Goal: Task Accomplishment & Management: Manage account settings

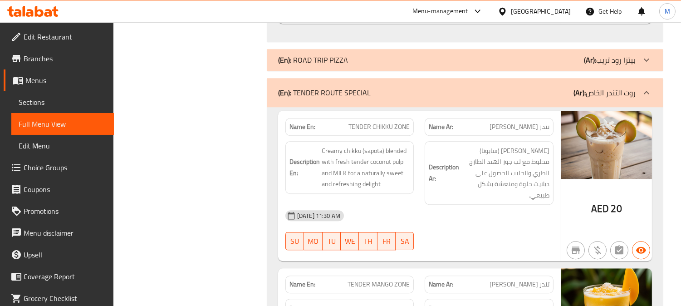
scroll to position [4409, 0]
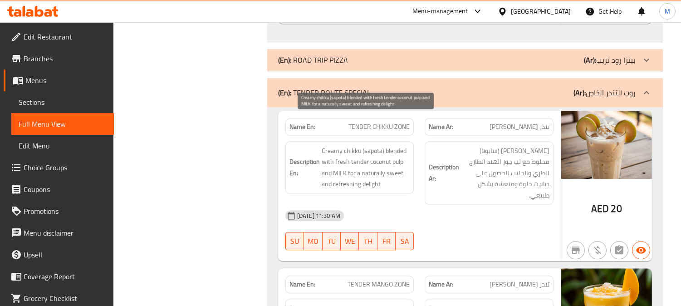
click at [335, 145] on span "Creamy chikku (sapota) blended with fresh tender coconut pulp and MILK for a na…" at bounding box center [365, 167] width 88 height 44
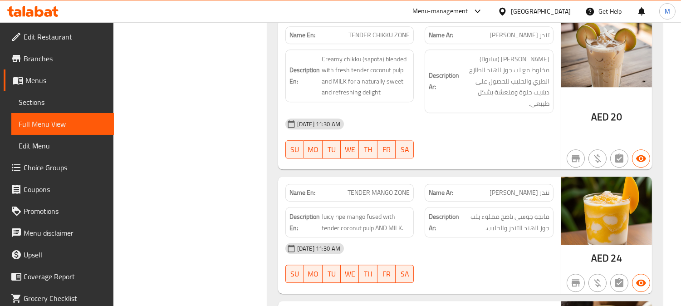
scroll to position [4509, 0]
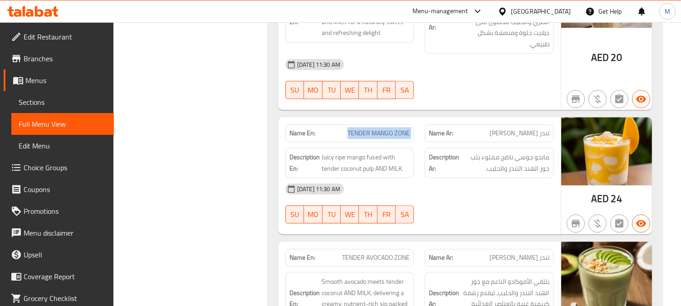
scroll to position [4660, 0]
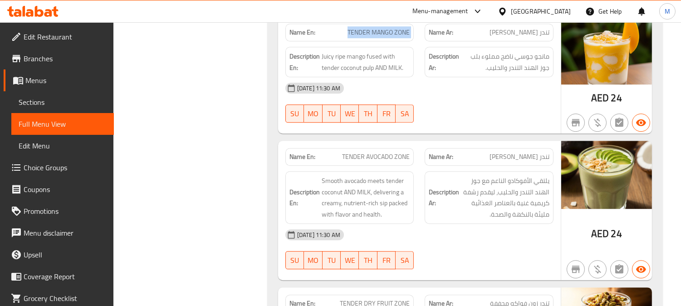
drag, startPoint x: 373, startPoint y: 103, endPoint x: 373, endPoint y: 113, distance: 10.0
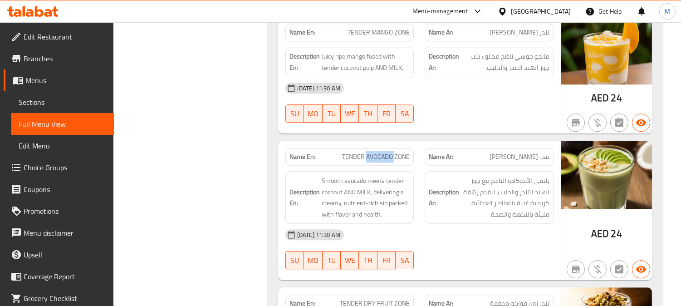
copy span "AVOCADO"
copy span "TENDER AVOCADO ZONE"
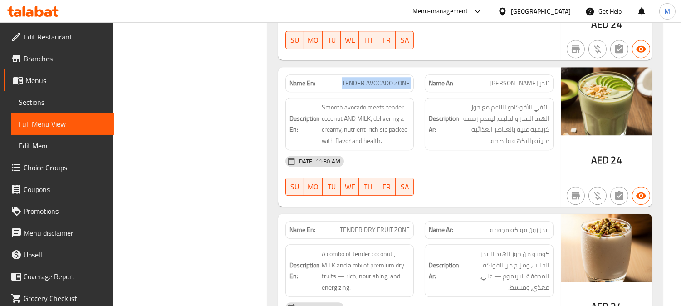
scroll to position [4812, 0]
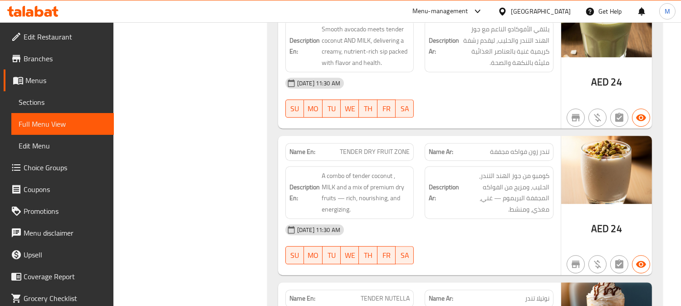
copy span "TENDER DRY FRUIT ZONE"
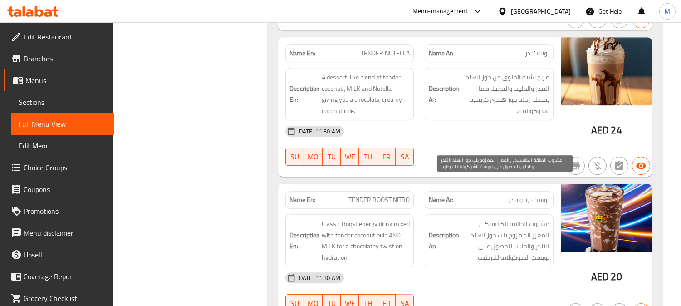
scroll to position [5114, 0]
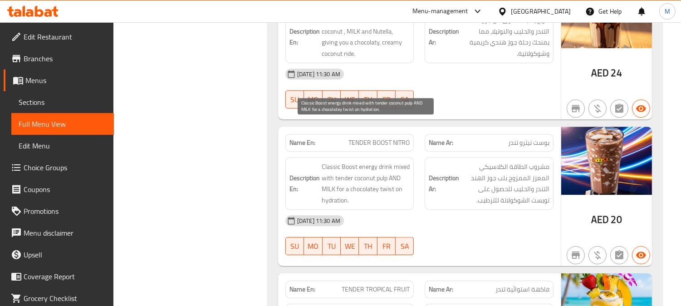
click at [347, 161] on span "Classic Boost energy drink mixed with tender coconut pulp AND MILK for a chocol…" at bounding box center [365, 183] width 88 height 44
click at [351, 161] on span "Classic Boost energy drink mixed with tender coconut pulp AND MILK for a chocol…" at bounding box center [365, 183] width 88 height 44
copy span "Boost"
click at [351, 161] on span "Classic Boost energy drink mixed with tender coconut pulp AND MILK for a chocol…" at bounding box center [365, 183] width 88 height 44
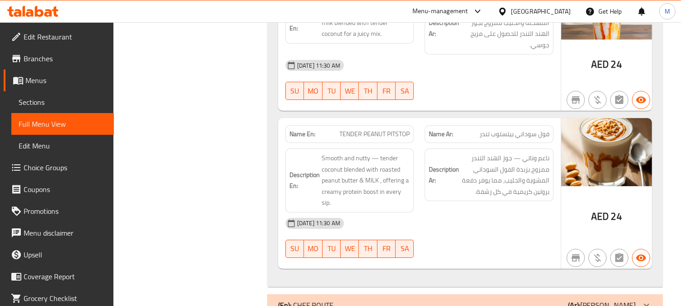
scroll to position [5416, 0]
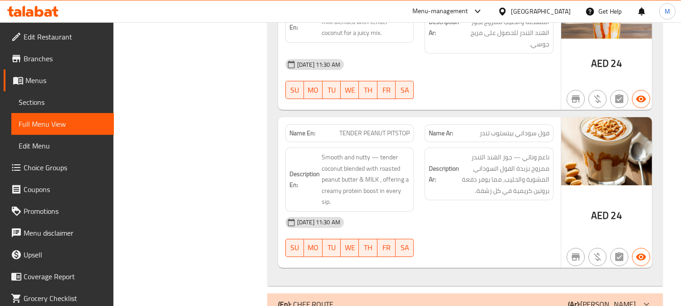
copy span "بيتستوب"
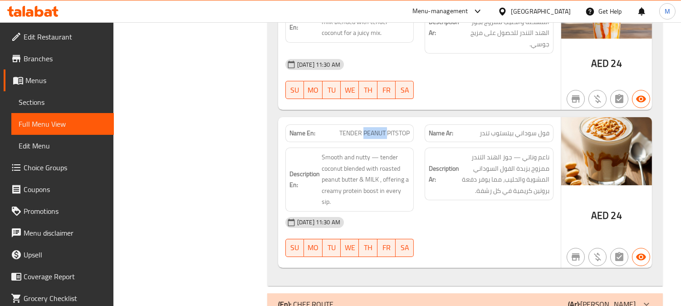
copy span "PEANUT"
copy span "TENDER PEANUT PITSTOP"
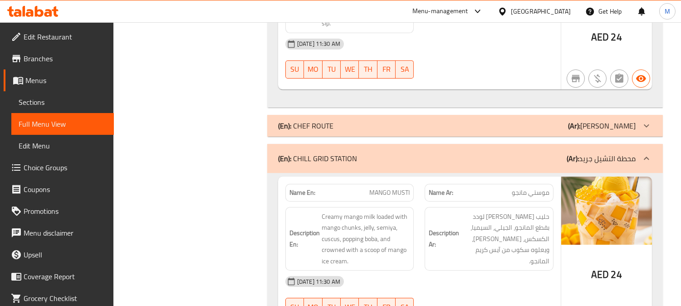
scroll to position [5618, 0]
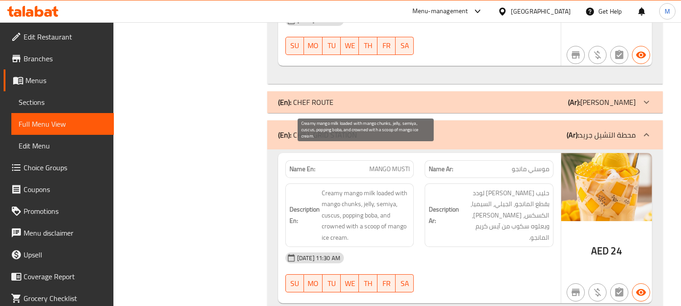
click at [334, 187] on span "Creamy mango milk loaded with mango chunks, jelly, semiya, cuscus, popping boba…" at bounding box center [365, 215] width 88 height 56
copy span "cuscus"
drag, startPoint x: 355, startPoint y: 185, endPoint x: 332, endPoint y: 183, distance: 23.6
click at [345, 187] on span "Creamy mango milk loaded with mango chunks, jelly, semiya, cuscus, popping boba…" at bounding box center [365, 215] width 88 height 56
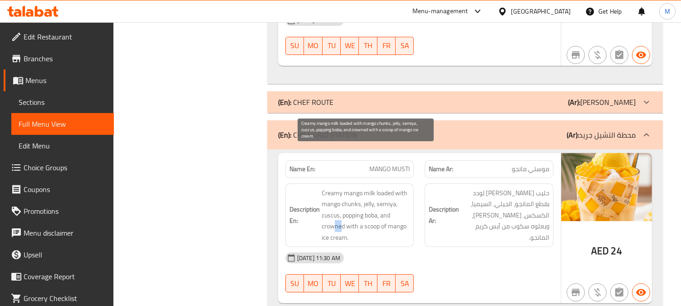
click at [330, 187] on span "Creamy mango milk loaded with mango chunks, jelly, semiya, cuscus, popping boba…" at bounding box center [365, 215] width 88 height 56
drag, startPoint x: 323, startPoint y: 183, endPoint x: 336, endPoint y: 188, distance: 13.5
click at [325, 187] on span "Creamy mango milk loaded with mango chunks, jelly, semiya, cuscus, popping boba…" at bounding box center [365, 215] width 88 height 56
click at [336, 188] on span "Creamy mango milk loaded with mango chunks, jelly, semiya, cuscus, popping boba…" at bounding box center [365, 215] width 88 height 56
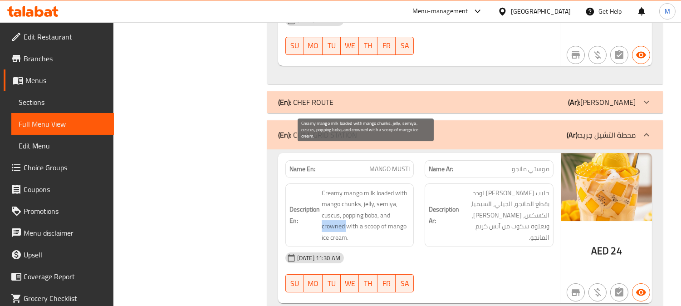
copy span "crowned"
drag, startPoint x: 331, startPoint y: 184, endPoint x: 320, endPoint y: 183, distance: 11.4
click at [355, 187] on span "Creamy mango milk loaded with mango chunks, jelly, semiya, cuscus, popping boba…" at bounding box center [365, 215] width 88 height 56
copy span "crowned with"
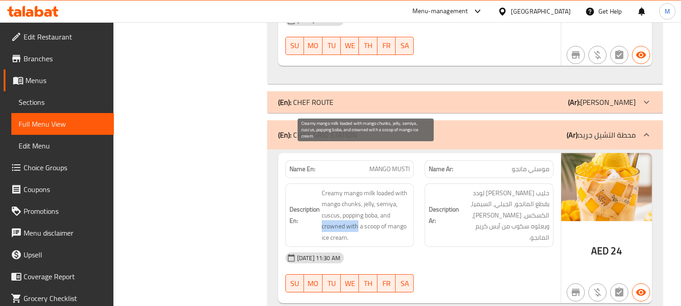
drag, startPoint x: 356, startPoint y: 185, endPoint x: 322, endPoint y: 191, distance: 35.0
click at [322, 191] on span "Creamy mango milk loaded with mango chunks, jelly, semiya, cuscus, popping boba…" at bounding box center [365, 215] width 88 height 56
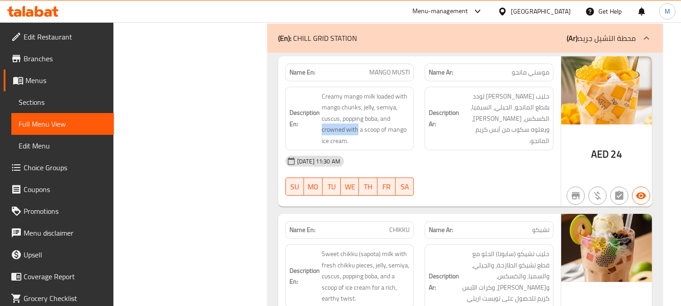
scroll to position [5769, 0]
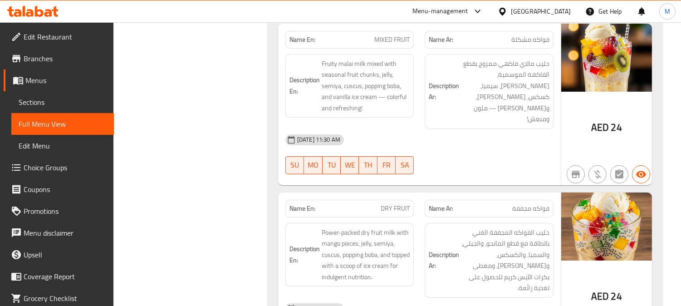
scroll to position [6273, 0]
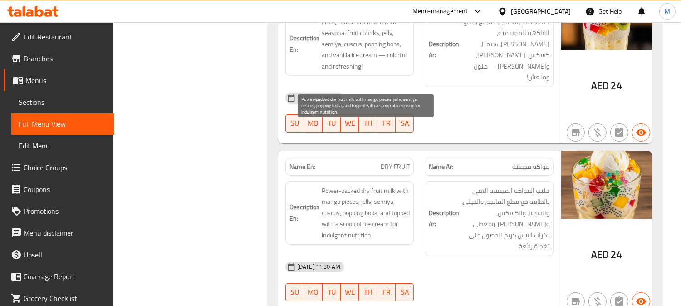
drag, startPoint x: 362, startPoint y: 128, endPoint x: 317, endPoint y: 124, distance: 44.6
click at [330, 185] on span "Power-packed dry fruit milk with mango pieces, jelly, semiya, cuscus, popping b…" at bounding box center [365, 213] width 88 height 56
click at [355, 185] on span "Power-packed dry fruit milk with mango pieces, jelly, semiya, cuscus, popping b…" at bounding box center [365, 213] width 88 height 56
drag, startPoint x: 317, startPoint y: 124, endPoint x: 343, endPoint y: 128, distance: 25.7
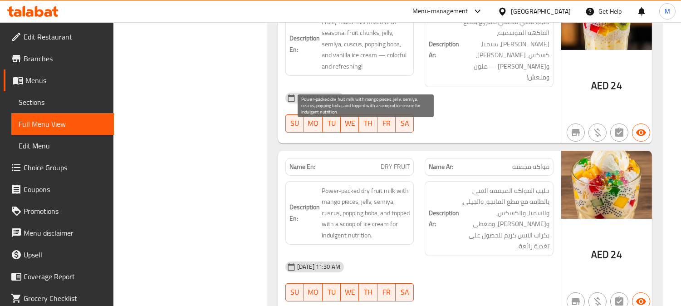
click at [357, 185] on span "Power-packed dry fruit milk with mango pieces, jelly, semiya, cuscus, popping b…" at bounding box center [365, 213] width 88 height 56
drag, startPoint x: 355, startPoint y: 128, endPoint x: 322, endPoint y: 125, distance: 32.3
click at [322, 185] on span "Power-packed dry fruit milk with mango pieces, jelly, semiya, cuscus, popping b…" at bounding box center [365, 213] width 88 height 56
click at [369, 185] on span "Power-packed dry fruit milk with mango pieces, jelly, semiya, cuscus, popping b…" at bounding box center [365, 213] width 88 height 56
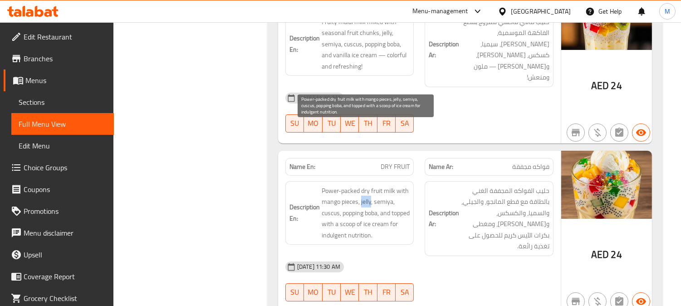
click at [369, 185] on span "Power-packed dry fruit milk with mango pieces, jelly, semiya, cuscus, popping b…" at bounding box center [365, 213] width 88 height 56
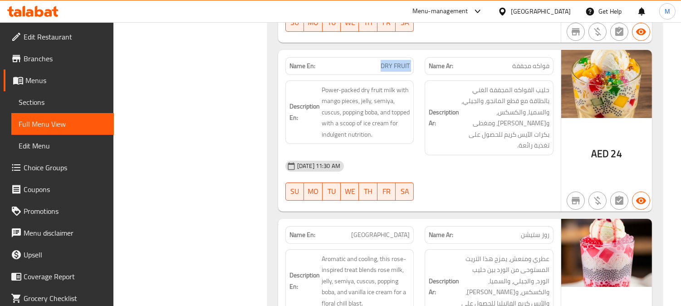
scroll to position [6424, 0]
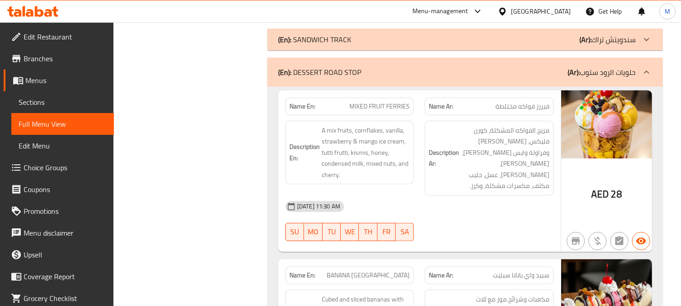
scroll to position [6726, 0]
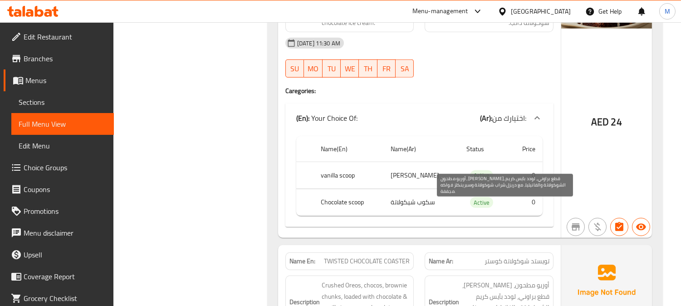
scroll to position [7583, 0]
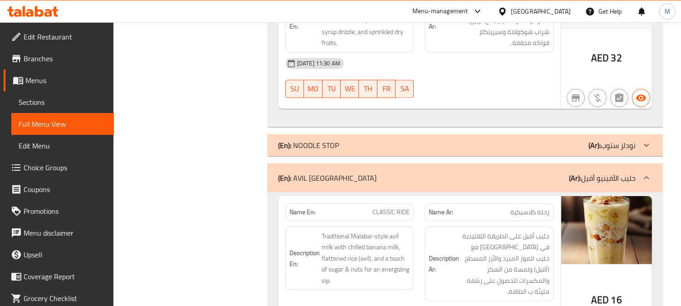
scroll to position [7835, 0]
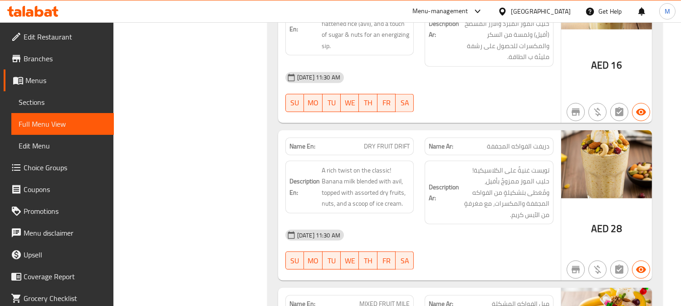
scroll to position [8036, 0]
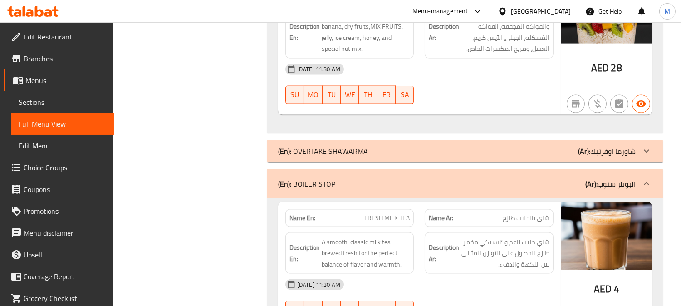
scroll to position [8540, 0]
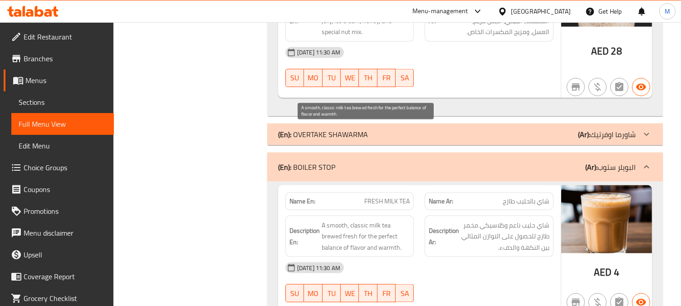
click at [351, 219] on span "A smooth, classic milk tea brewed fresh for the perfect balance of flavor and w…" at bounding box center [365, 236] width 88 height 34
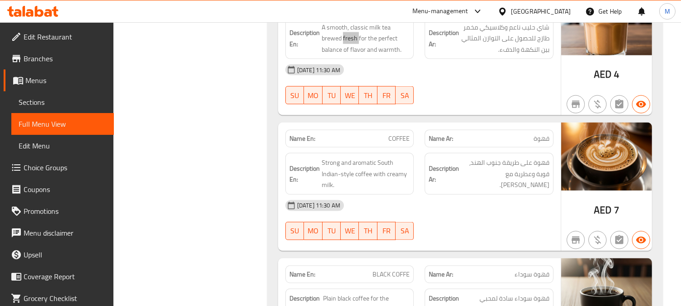
scroll to position [8741, 0]
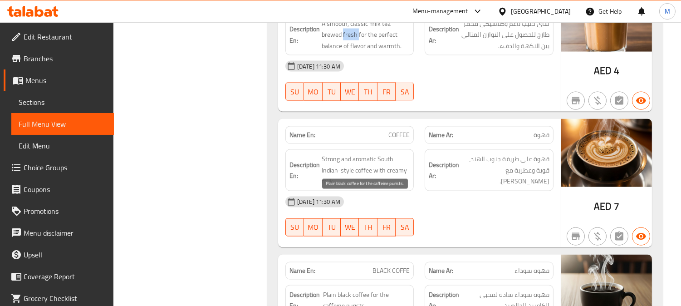
click at [346, 289] on span "Plain black coffee for the caffeine purists." at bounding box center [366, 300] width 87 height 22
click at [356, 289] on span "Plain black coffee for the caffeine purists." at bounding box center [366, 300] width 87 height 22
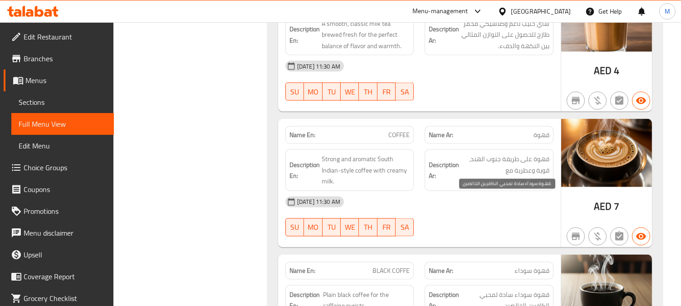
click at [515, 289] on span "قهوة سوداء سادة لمحبي الكافيين الخالصين." at bounding box center [505, 300] width 88 height 22
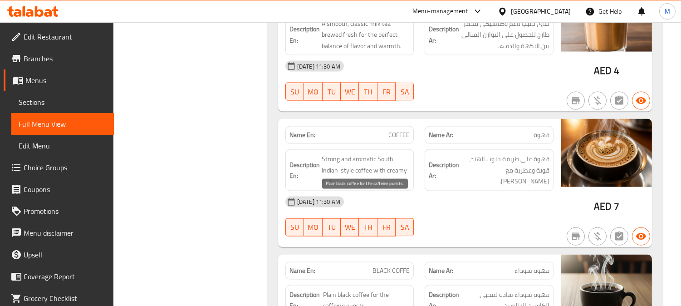
click at [363, 289] on span "Plain black coffee for the caffeine purists." at bounding box center [366, 300] width 87 height 22
click at [343, 289] on span "Plain black coffee for the caffeine purists." at bounding box center [366, 300] width 87 height 22
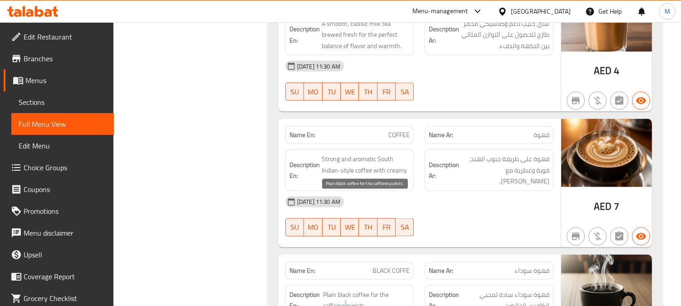
click at [343, 289] on span "Plain black coffee for the caffeine purists." at bounding box center [366, 300] width 87 height 22
click at [354, 289] on span "Plain black coffee for the caffeine purists." at bounding box center [366, 300] width 87 height 22
drag, startPoint x: 364, startPoint y: 214, endPoint x: 323, endPoint y: 214, distance: 40.8
click at [323, 289] on span "Plain black coffee for the caffeine purists." at bounding box center [366, 300] width 87 height 22
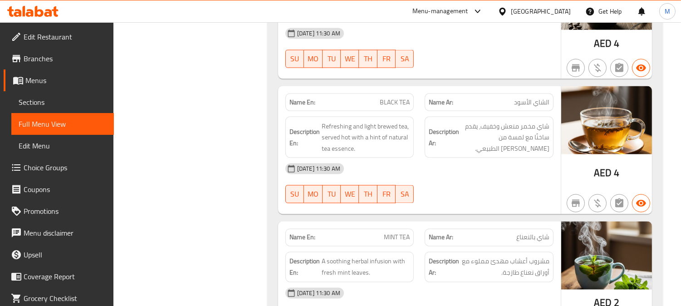
scroll to position [9094, 0]
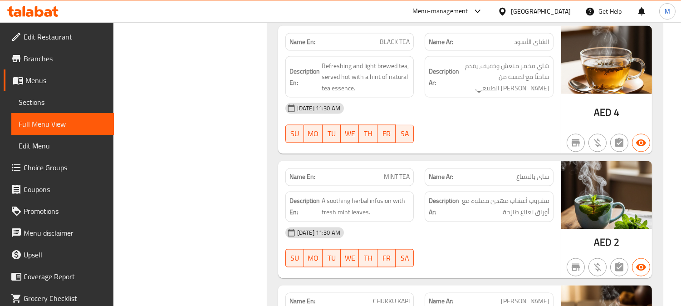
drag, startPoint x: 394, startPoint y: 73, endPoint x: 394, endPoint y: 83, distance: 9.5
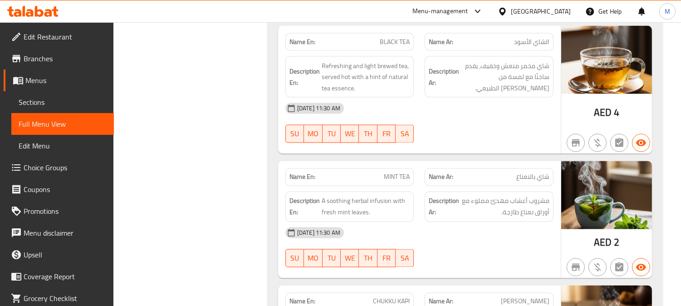
drag, startPoint x: 394, startPoint y: 83, endPoint x: 424, endPoint y: 84, distance: 30.9
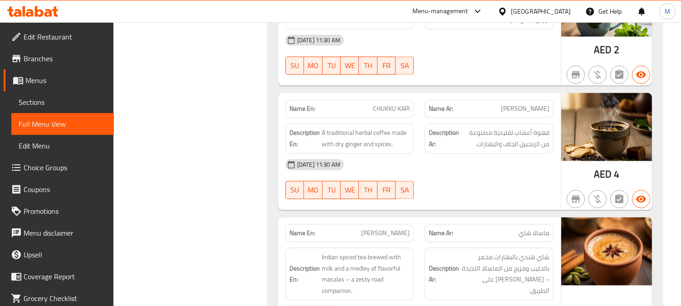
scroll to position [9296, 0]
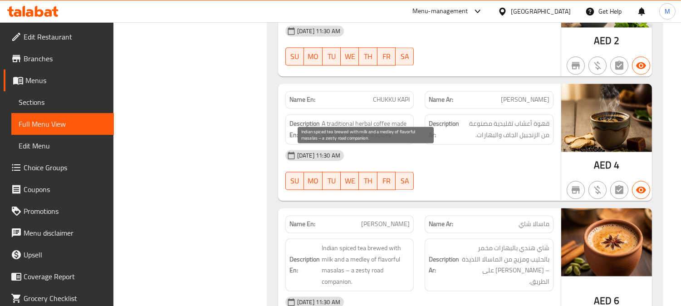
click at [348, 242] on span "Indian spiced tea brewed with milk and a medley of flavorful masalas – a zesty …" at bounding box center [365, 264] width 88 height 44
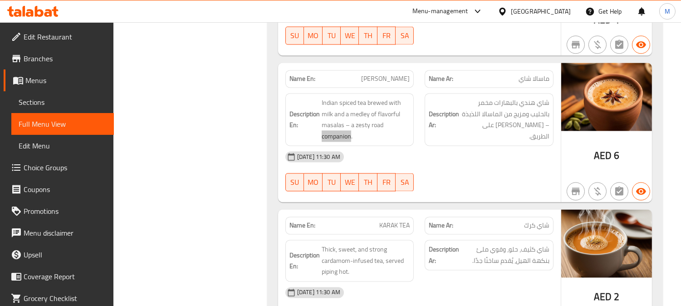
scroll to position [9447, 0]
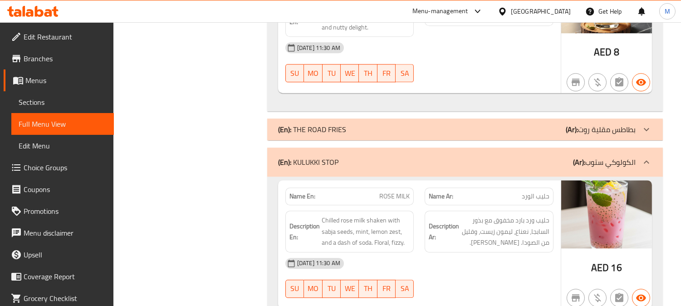
scroll to position [10455, 0]
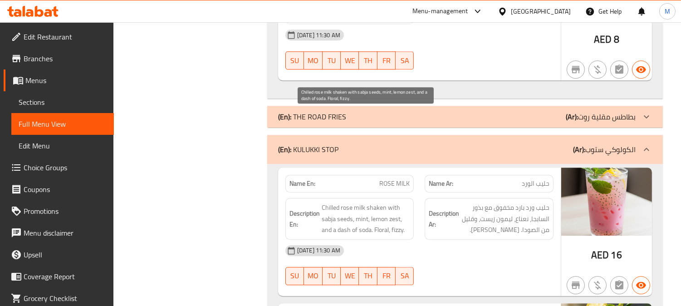
click at [375, 202] on span "Chilled rose milk shaken with sabja seeds, mint, lemon zest, and a dash of soda…" at bounding box center [365, 219] width 88 height 34
click at [399, 202] on span "Chilled rose milk shaken with sabja seeds, mint, lemon zest, and a dash of soda…" at bounding box center [365, 219] width 88 height 34
drag, startPoint x: 382, startPoint y: 115, endPoint x: 365, endPoint y: 113, distance: 17.3
click at [365, 202] on span "Chilled rose milk shaken with sabja seeds, mint, lemon zest, and a dash of soda…" at bounding box center [365, 219] width 88 height 34
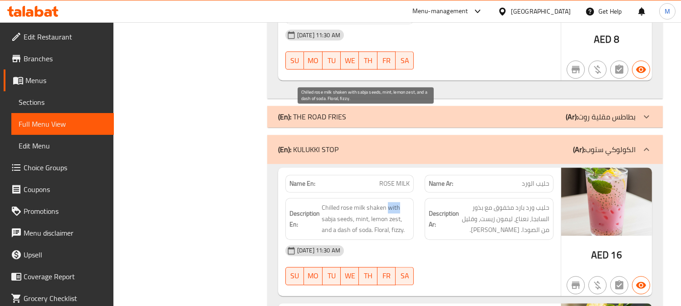
click at [395, 202] on span "Chilled rose milk shaken with sabja seeds, mint, lemon zest, and a dash of soda…" at bounding box center [365, 219] width 88 height 34
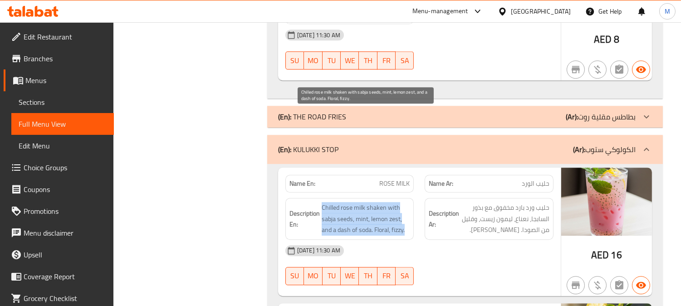
click at [395, 202] on span "Chilled rose milk shaken with sabja seeds, mint, lemon zest, and a dash of soda…" at bounding box center [365, 219] width 88 height 34
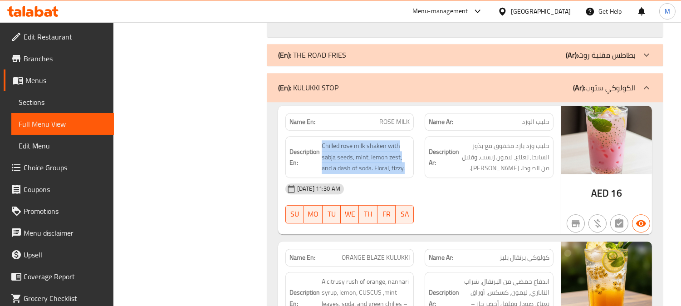
scroll to position [10555, 0]
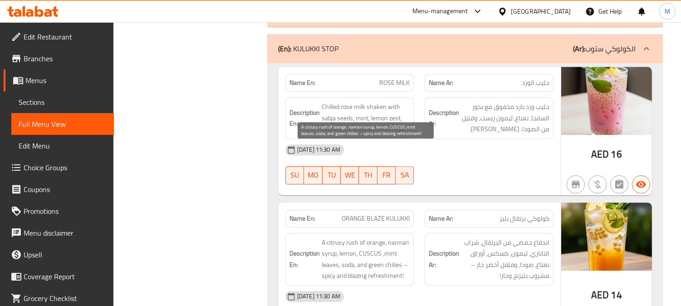
click at [354, 237] on span "A citrusy rush of orange, nannari syrup, lemon, CUSCUS ,mint leaves, soda, and …" at bounding box center [365, 259] width 88 height 44
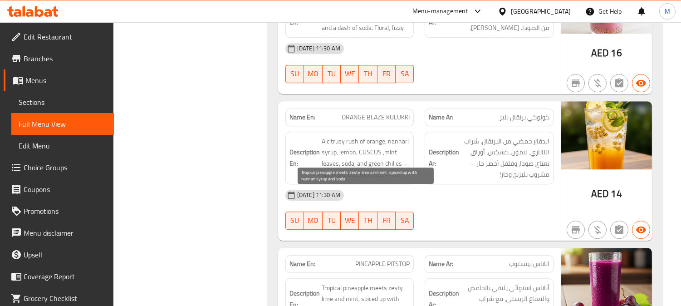
click at [328, 282] on span "Tropical pineapple meets zesty lime and mint, spiced up with nannari syrup and …" at bounding box center [365, 299] width 88 height 34
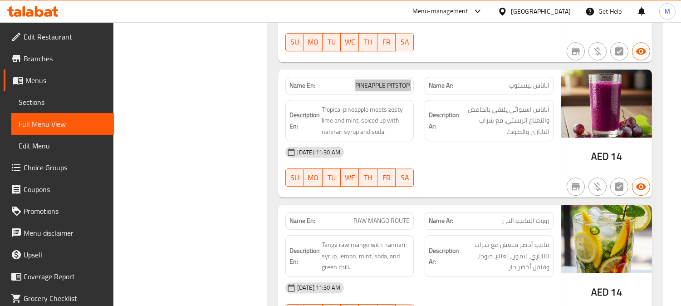
scroll to position [10858, 0]
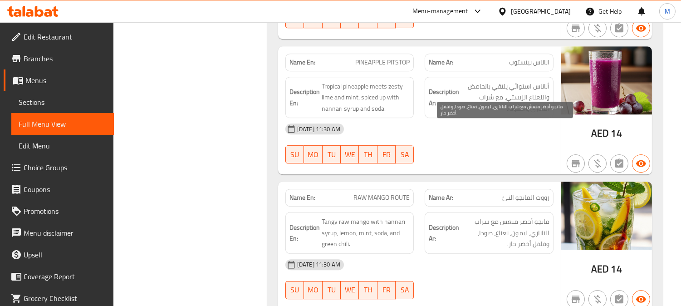
click at [537, 216] on span "مانجو أخضر منعش مع شراب الناناري، ليمون، نعناع، صودا، وفلفل أخضر حار." at bounding box center [505, 233] width 88 height 34
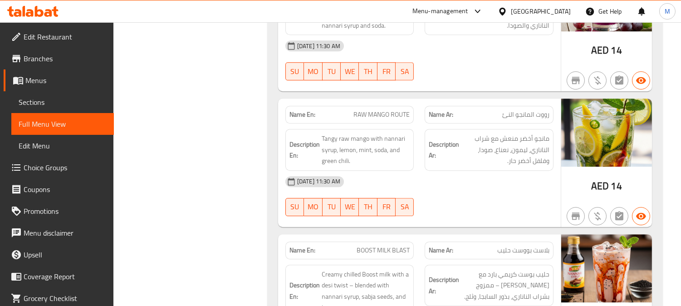
scroll to position [10958, 0]
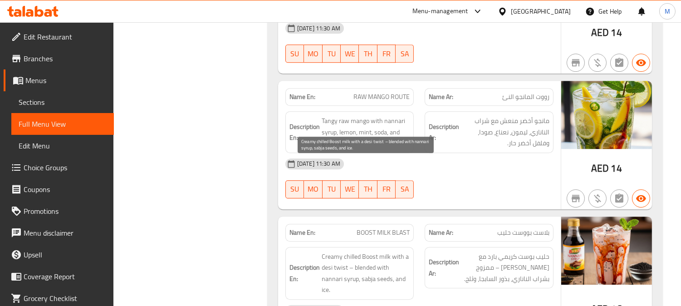
click at [353, 251] on span "Creamy chilled Boost milk with a desi twist – blended with nannari syrup, sabja…" at bounding box center [365, 273] width 88 height 44
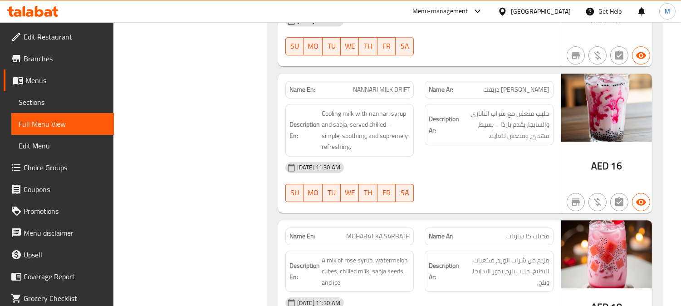
scroll to position [11261, 0]
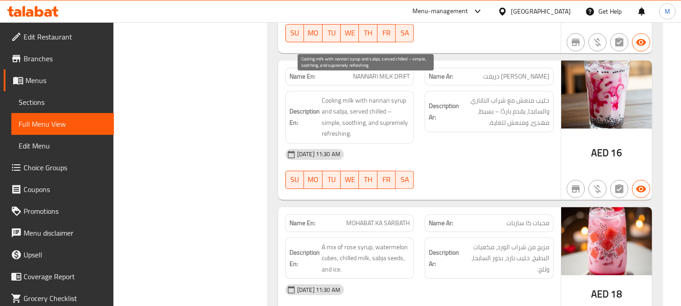
click at [395, 95] on span "Cooling milk with nannari syrup and sabja, served chilled – simple, soothing, a…" at bounding box center [365, 117] width 88 height 44
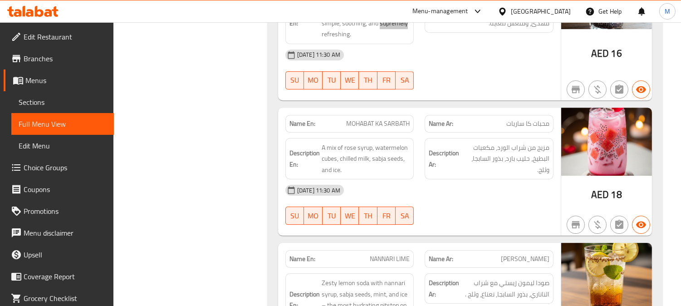
scroll to position [11361, 0]
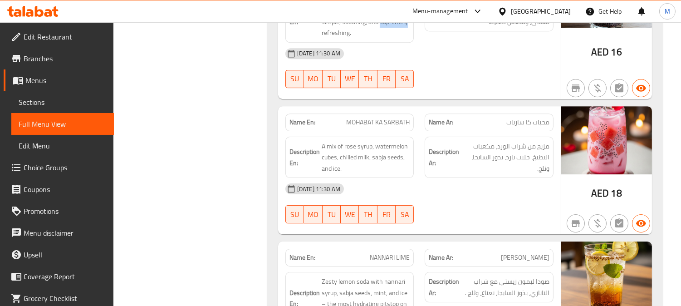
drag, startPoint x: 381, startPoint y: 157, endPoint x: 351, endPoint y: 166, distance: 31.6
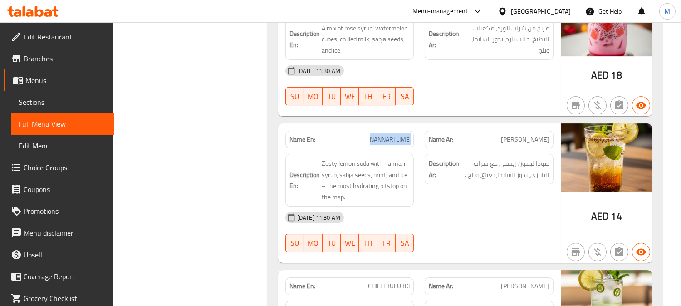
scroll to position [11513, 0]
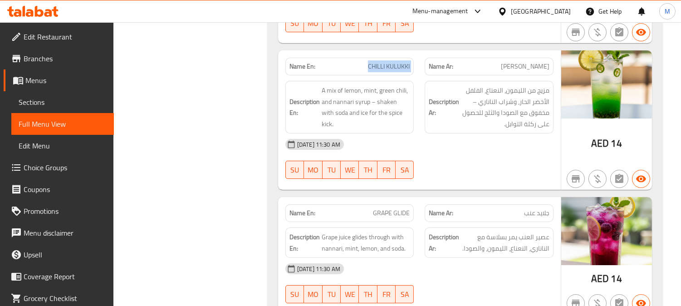
scroll to position [11765, 0]
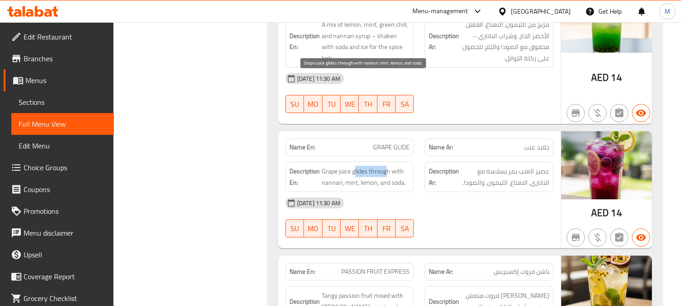
drag, startPoint x: 354, startPoint y: 77, endPoint x: 385, endPoint y: 83, distance: 31.8
click at [385, 166] on span "Grape juice glides through with nannari, mint, lemon, and soda." at bounding box center [365, 177] width 88 height 22
click at [352, 166] on span "Grape juice glides through with nannari, mint, lemon, and soda." at bounding box center [365, 177] width 88 height 22
drag, startPoint x: 350, startPoint y: 78, endPoint x: 389, endPoint y: 81, distance: 39.1
click at [389, 166] on span "Grape juice glides through with nannari, mint, lemon, and soda." at bounding box center [365, 177] width 88 height 22
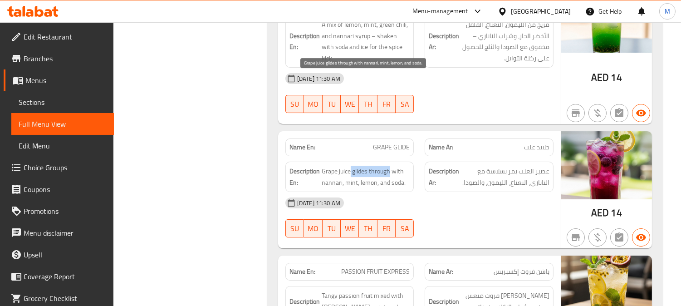
click at [389, 166] on span "Grape juice glides through with nannari, mint, lemon, and soda." at bounding box center [365, 177] width 88 height 22
drag, startPoint x: 353, startPoint y: 78, endPoint x: 391, endPoint y: 79, distance: 38.6
click at [391, 166] on span "Grape juice glides through with nannari, mint, lemon, and soda." at bounding box center [365, 177] width 88 height 22
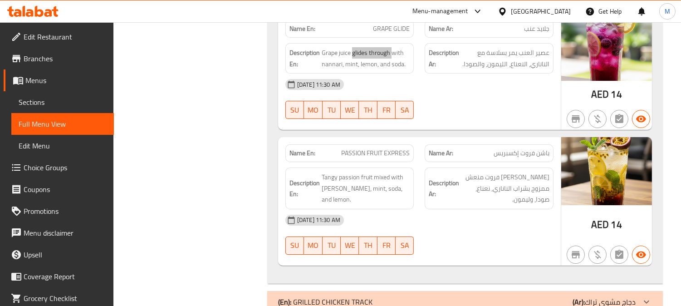
scroll to position [11865, 0]
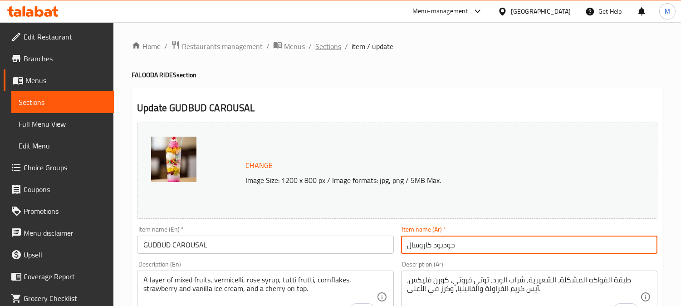
click at [321, 44] on span "Sections" at bounding box center [328, 46] width 26 height 11
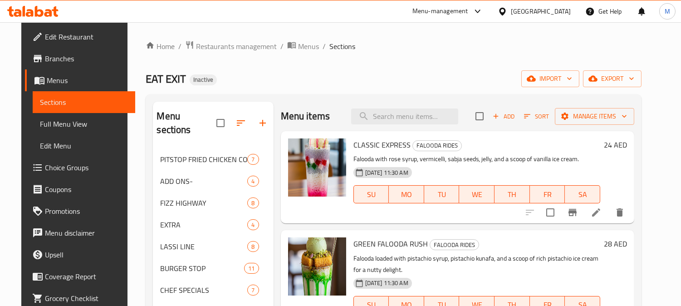
click at [414, 105] on div "Menu items Add Sort Manage items" at bounding box center [458, 116] width 354 height 29
paste input "TENDER AVOCADO ZONE"
click at [416, 120] on input "TENDER AVOCADO ZONE" at bounding box center [404, 116] width 107 height 16
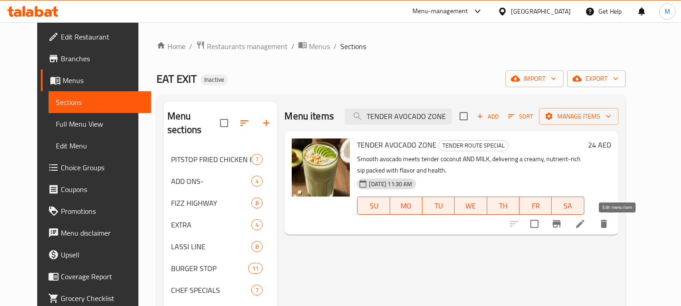
type input "TENDER AVOCADO ZONE"
click at [585, 228] on icon at bounding box center [580, 223] width 11 height 11
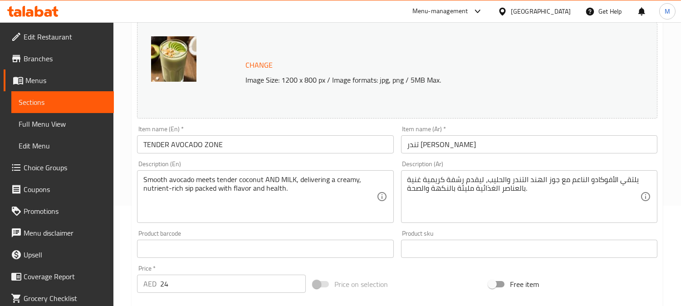
scroll to position [101, 0]
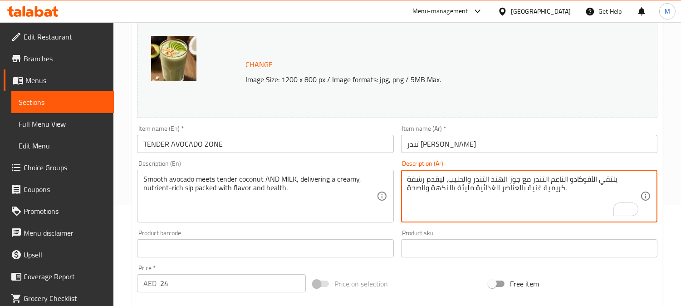
click at [565, 180] on textarea "يلتقي الأفوكادو الناعم التندر مع جوز الهند التندر والحليب، ليقدم رشفة كريمية غن…" at bounding box center [523, 196] width 233 height 43
type textarea "يلتقي الأفوكادو الناعم مع جوز الهند التندر والحليب، ليقدم رشفة كريمية غنية بالع…"
click at [466, 143] on input "تندر زون افوكادو" at bounding box center [529, 144] width 256 height 18
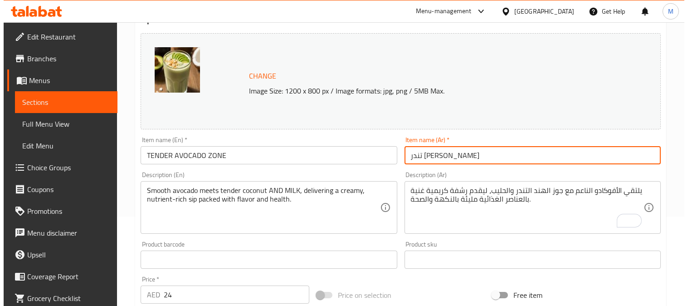
scroll to position [0, 0]
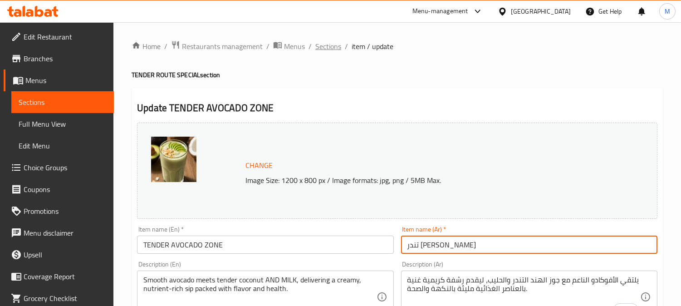
click at [327, 49] on span "Sections" at bounding box center [328, 46] width 26 height 11
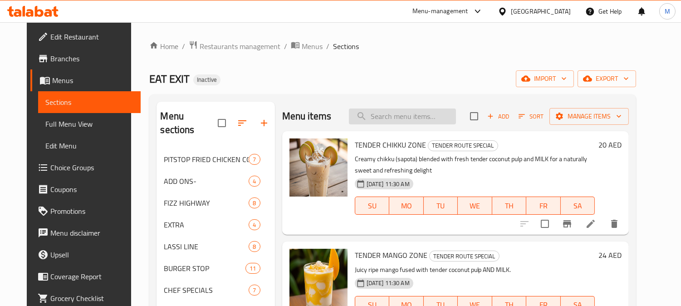
paste input "TENDER DRY FRUIT ZONE"
click at [397, 114] on input "search" at bounding box center [402, 116] width 107 height 16
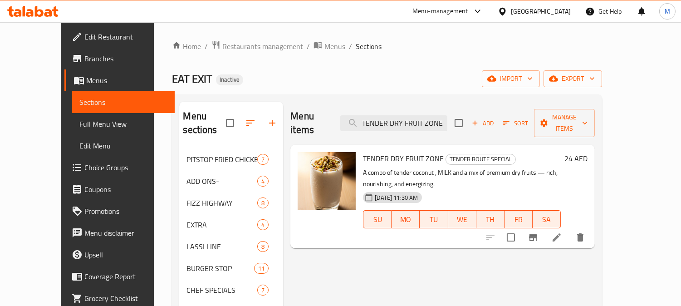
type input "TENDER DRY FRUIT ZONE"
click at [560, 233] on icon at bounding box center [556, 237] width 8 height 8
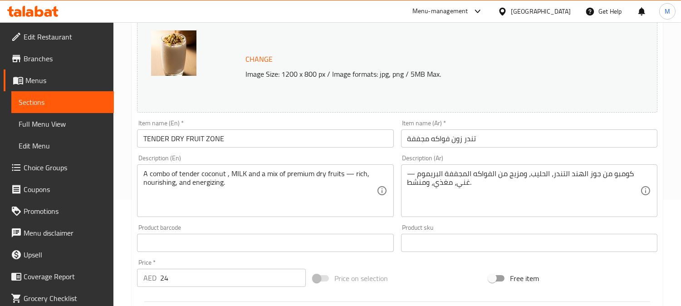
scroll to position [151, 0]
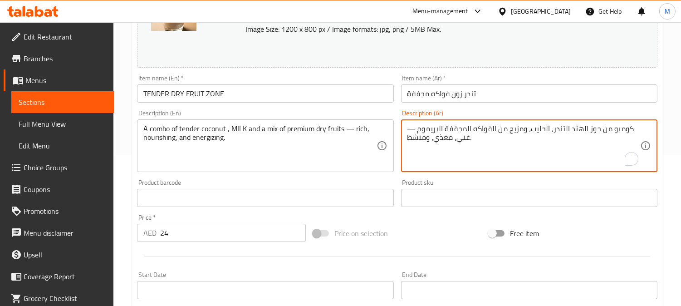
click at [427, 131] on textarea "كومبو من جوز الهند التندر، الحليب، ومزيج من الفواكه المجففة البريموم — غني، مغذ…" at bounding box center [523, 145] width 233 height 43
click at [425, 132] on textarea "كومبو من جوز الهند التندر، الحليب، ومزيج من الفواكه المجففة البريموم — غني، مغذ…" at bounding box center [523, 145] width 233 height 43
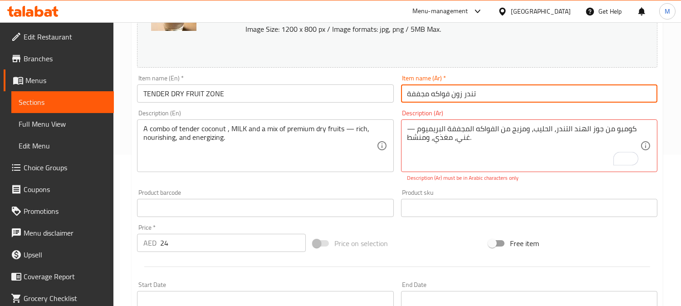
click at [506, 89] on input "تندر زون فواكه مجففة" at bounding box center [529, 93] width 256 height 18
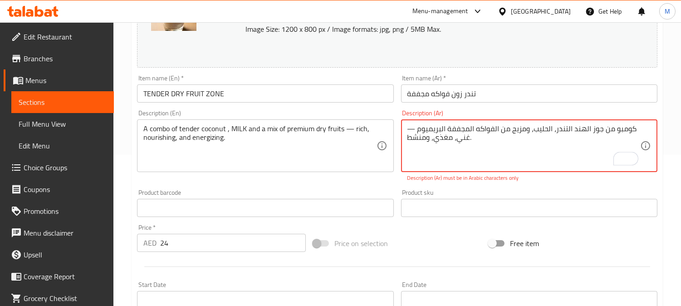
drag, startPoint x: 413, startPoint y: 129, endPoint x: 408, endPoint y: 128, distance: 4.6
type textarea "كومبو من جوز الهند التندر، الحليب، ومزيج من الفواكه المجففة البريميوم - غني، مغ…"
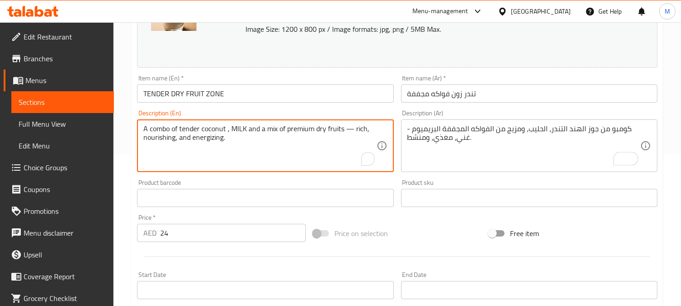
drag, startPoint x: 346, startPoint y: 132, endPoint x: 350, endPoint y: 132, distance: 4.6
type textarea "A combo of tender coconut , MILK and a mix of premium dry fruits - rich, nouris…"
click at [314, 97] on input "TENDER DRY FRUIT ZONE" at bounding box center [265, 93] width 256 height 18
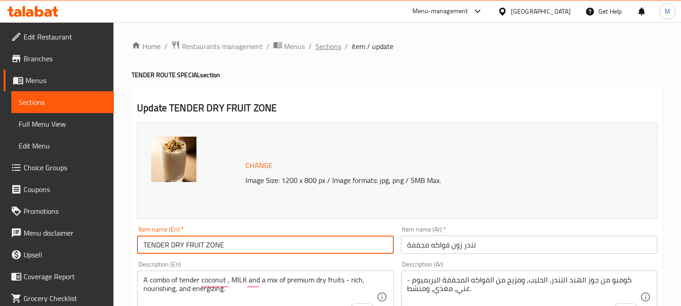
click at [329, 48] on span "Sections" at bounding box center [328, 46] width 26 height 11
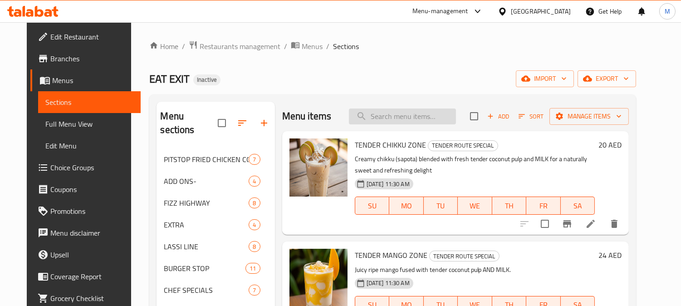
paste input "TENDER PEANUT PITSTOP"
click at [415, 118] on input "search" at bounding box center [402, 116] width 107 height 16
type input "TENDER PEANUT PITSTOP"
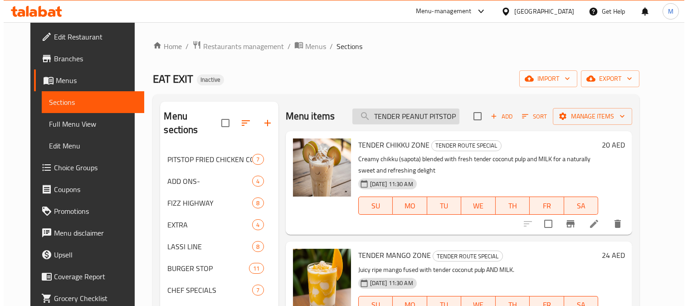
scroll to position [0, 0]
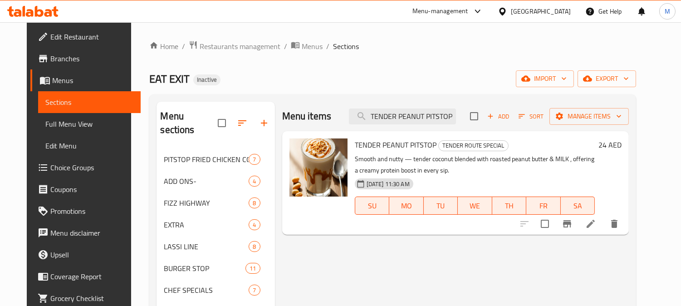
click at [596, 225] on icon at bounding box center [590, 223] width 11 height 11
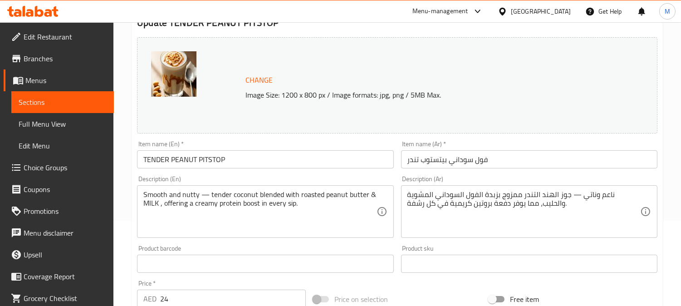
scroll to position [101, 0]
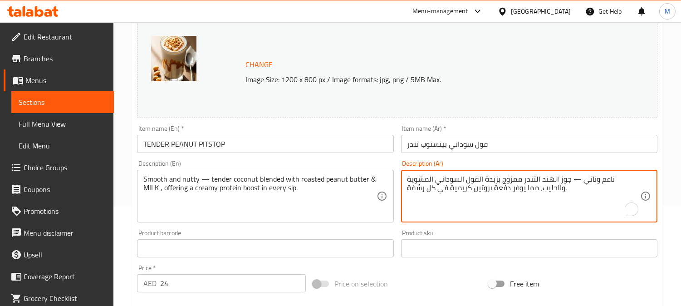
drag, startPoint x: 435, startPoint y: 178, endPoint x: 450, endPoint y: 180, distance: 15.0
type textarea "ناعم وناتي — جوز الهند التندر ممزوج بزبدة الفول السوداني المحمصة والحليب، مما ي…"
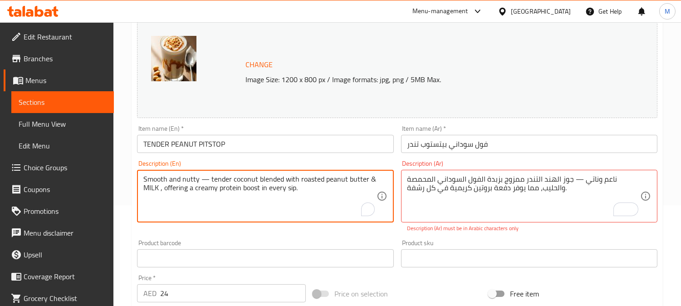
drag, startPoint x: 203, startPoint y: 190, endPoint x: 160, endPoint y: 195, distance: 43.4
type textarea "Smooth and nutty — tender coconut blended with roasted peanut butter & MILK"
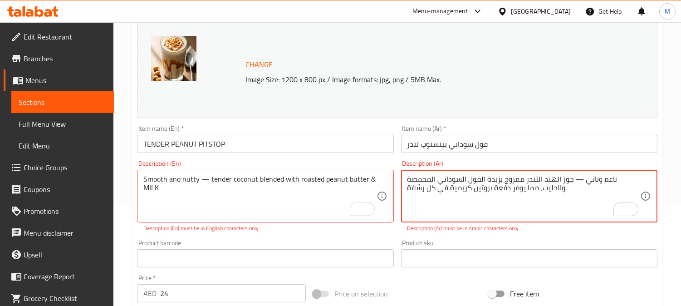
drag, startPoint x: 502, startPoint y: 188, endPoint x: 458, endPoint y: 196, distance: 44.2
drag, startPoint x: 408, startPoint y: 188, endPoint x: 395, endPoint y: 188, distance: 12.7
click at [395, 188] on div "Change Image Size: 1200 x 800 px / Image formats: jpg, png / 5MB Max. Item name…" at bounding box center [396, 225] width 527 height 414
type textarea "ناعم وناتي — جوز الهند التندر ممزوج بزبدة الفول السوداني المحمصة والحليب"
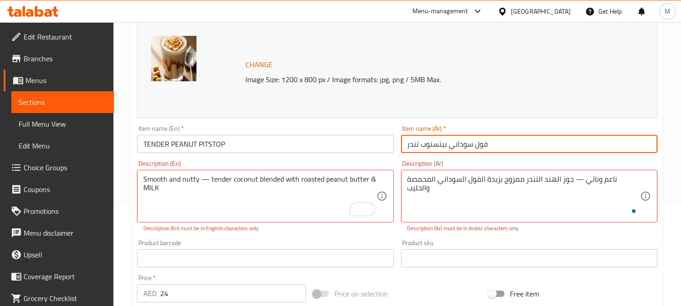
click at [518, 139] on input "فول سوداني بيتستوب تندر" at bounding box center [529, 144] width 256 height 18
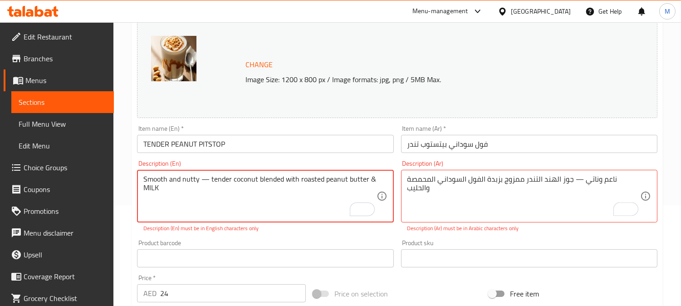
drag, startPoint x: 209, startPoint y: 179, endPoint x: 202, endPoint y: 180, distance: 7.8
click at [206, 180] on textarea "Smooth and nutty — tender coconut blended with roasted peanut butter & MILK" at bounding box center [259, 196] width 233 height 43
drag, startPoint x: 209, startPoint y: 181, endPoint x: 200, endPoint y: 181, distance: 8.2
click at [200, 181] on textarea "Smooth and nutty — tender coconut blended with roasted peanut butter & MILK" at bounding box center [259, 196] width 233 height 43
type textarea "Smooth and nutty - tender coconut blended with roasted peanut butter & MILK"
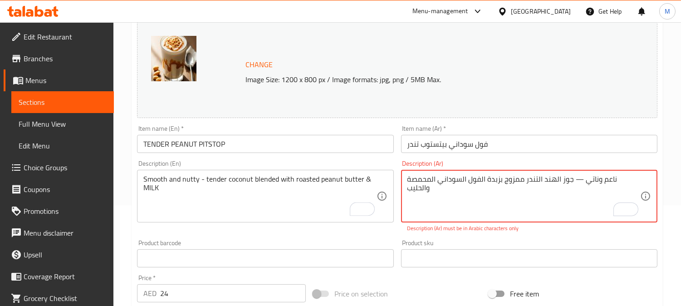
drag, startPoint x: 601, startPoint y: 182, endPoint x: 595, endPoint y: 180, distance: 6.5
click at [595, 180] on textarea "ناعم وناتي — جوز الهند التندر ممزوج بزبدة الفول السوداني المحمصة والحليب" at bounding box center [523, 196] width 233 height 43
drag, startPoint x: 606, startPoint y: 179, endPoint x: 598, endPoint y: 179, distance: 8.2
click at [598, 179] on textarea "ناعم وناتي — جوز الهند التندر ممزوج بزبدة الفول السوداني المحمصة والحليب" at bounding box center [523, 196] width 233 height 43
type textarea "ناعم وناتي - جوز الهند التندر ممزوج بزبدة الفول السوداني المحمصة والحليب"
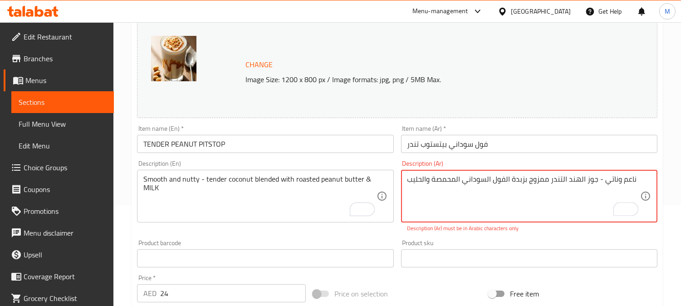
click at [545, 138] on input "فول سوداني بيتستوب تندر" at bounding box center [529, 144] width 256 height 18
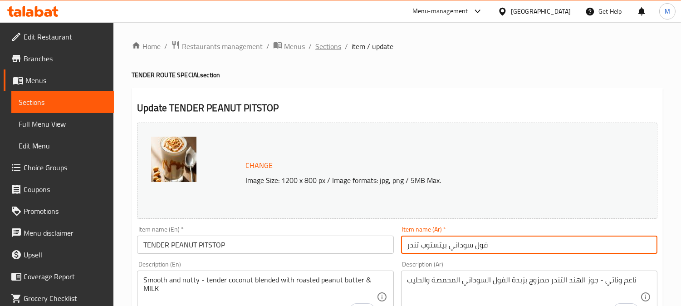
click at [329, 51] on span "Sections" at bounding box center [328, 46] width 26 height 11
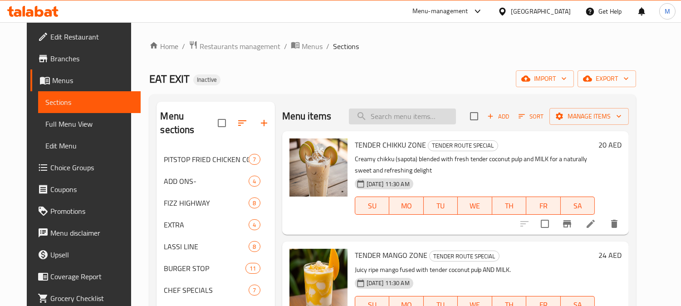
paste input "CHIKKU"
click at [420, 117] on input "search" at bounding box center [402, 116] width 107 height 16
type input "CHIKKU"
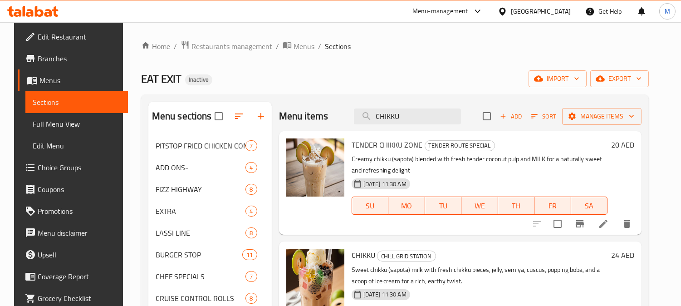
scroll to position [201, 0]
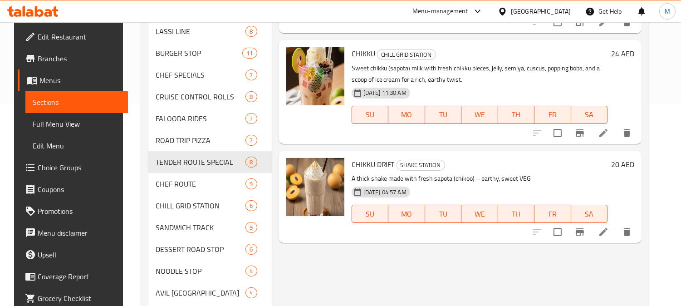
click at [607, 136] on icon at bounding box center [603, 133] width 8 height 8
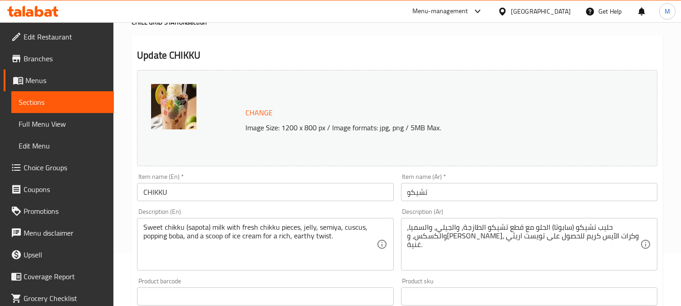
scroll to position [101, 0]
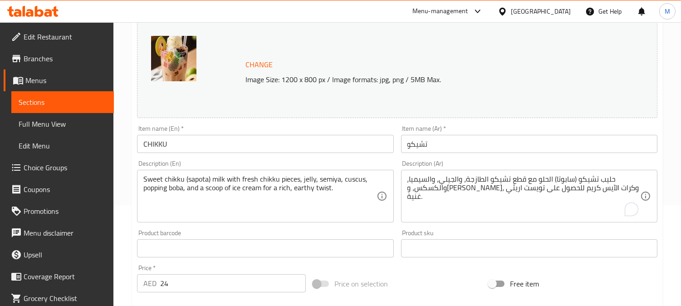
click at [469, 130] on div "Item name (Ar)   * تشيكو Item name (Ar) *" at bounding box center [529, 139] width 256 height 28
click at [472, 135] on input "تشيكو" at bounding box center [529, 144] width 256 height 18
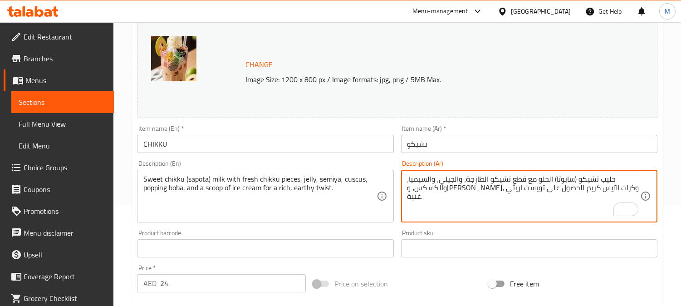
drag, startPoint x: 551, startPoint y: 189, endPoint x: 538, endPoint y: 190, distance: 12.8
drag, startPoint x: 532, startPoint y: 187, endPoint x: 539, endPoint y: 191, distance: 7.5
click at [532, 188] on textarea "حليب تشيكو (سابوتا) الحلو مع قطع تشيكو الطازجة، والجيلي، والسيميا، والكسكس، وبو…" at bounding box center [523, 196] width 233 height 43
click at [531, 189] on textarea "حليب تشيكو (سابوتا) الحلو مع قطع تشيكو الطازجة، والجيلي، والسيميا، والكسكس، وبو…" at bounding box center [523, 196] width 233 height 43
click at [434, 188] on textarea "حليب تشيكو (سابوتا) الحلو مع قطع تشيكو الطازجة، والجيلي، والسيميا، والكسكس، وبو…" at bounding box center [523, 196] width 233 height 43
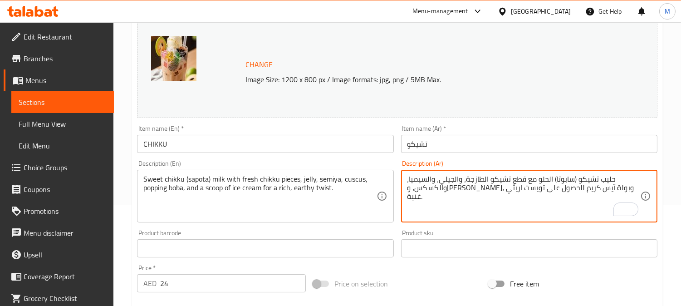
click at [434, 188] on textarea "حليب تشيكو (سابوتا) الحلو مع قطع تشيكو الطازجة، والجيلي، والسيميا، والكسكس، وبو…" at bounding box center [523, 196] width 233 height 43
click at [410, 187] on textarea "حليب تشيكو (سابوتا) الحلو مع قطع تشيكو الطازجة، والجيلي، والسيميا، والكسكس، وبو…" at bounding box center [523, 196] width 233 height 43
type textarea "حليب تشيكو (سابوتا) الحلو مع قطع تشيكو الطازجة، والجيلي، والسيميا، والكسكس، وبو…"
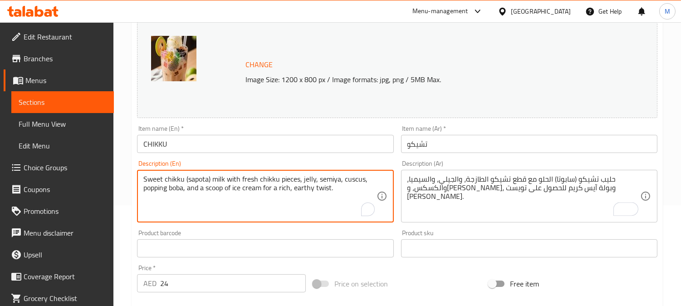
click at [307, 189] on textarea "Sweet chikku (sapota) milk with fresh chikku pieces, jelly, semiya, cuscus, pop…" at bounding box center [259, 196] width 233 height 43
click at [452, 144] on input "تشيكو" at bounding box center [529, 144] width 256 height 18
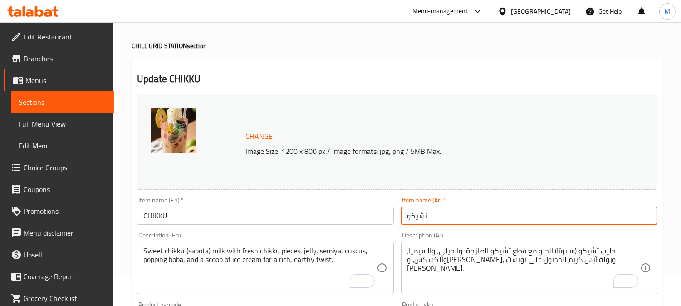
scroll to position [0, 0]
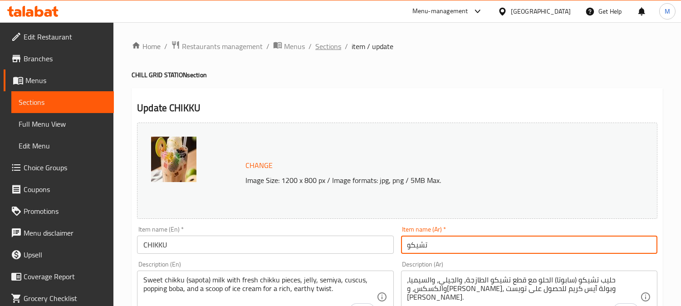
click at [333, 48] on span "Sections" at bounding box center [328, 46] width 26 height 11
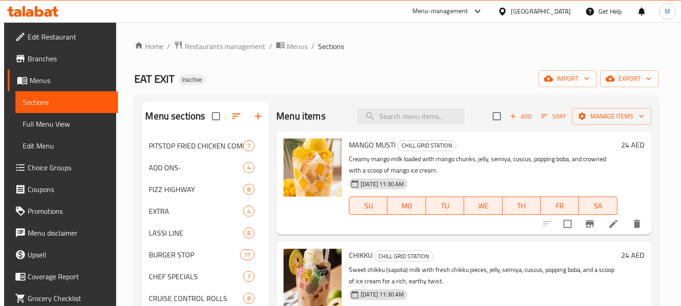
paste input "DRY FRUIT"
drag, startPoint x: 333, startPoint y: 48, endPoint x: 425, endPoint y: 128, distance: 121.8
click at [416, 118] on input "search" at bounding box center [410, 116] width 107 height 16
type input "DRY FRUI"
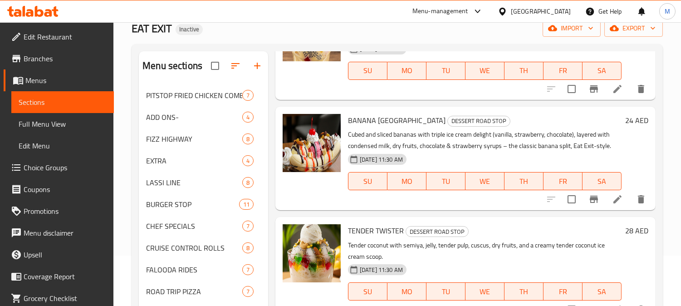
scroll to position [764, 0]
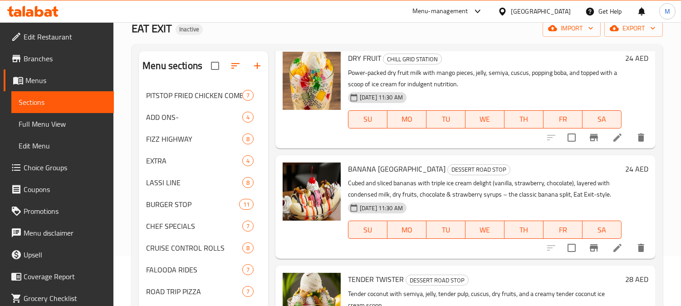
click at [604, 142] on li at bounding box center [616, 137] width 25 height 16
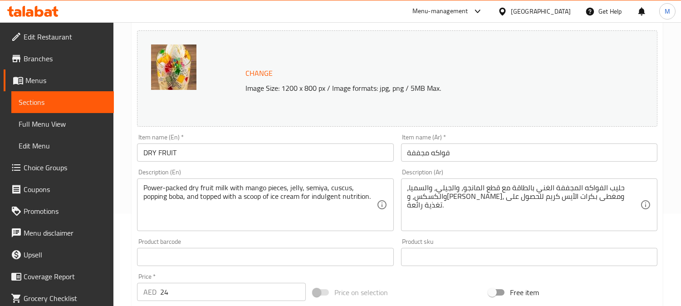
scroll to position [101, 0]
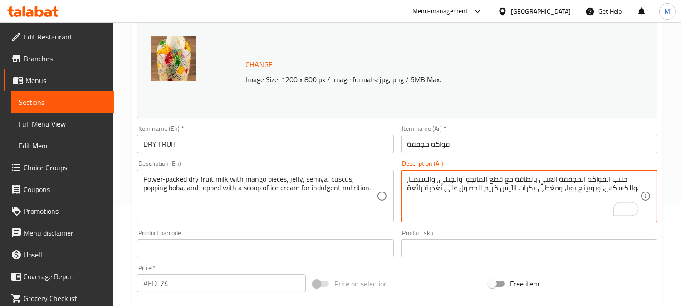
click at [489, 145] on input "فواكه مجففة" at bounding box center [529, 144] width 256 height 18
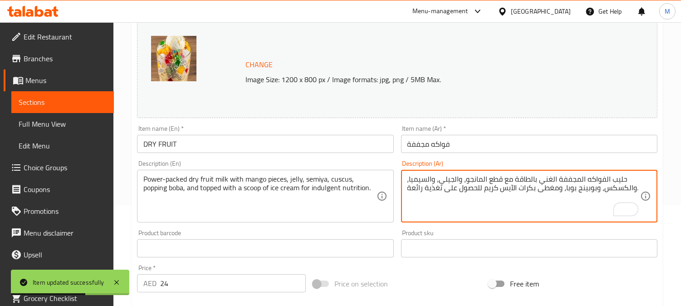
drag, startPoint x: 531, startPoint y: 190, endPoint x: 519, endPoint y: 190, distance: 12.2
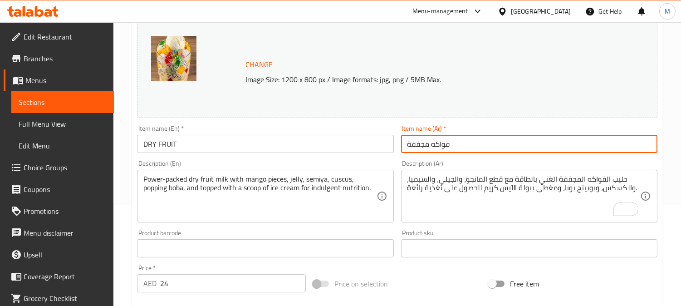
click at [510, 139] on input "فواكه مجففة" at bounding box center [529, 144] width 256 height 18
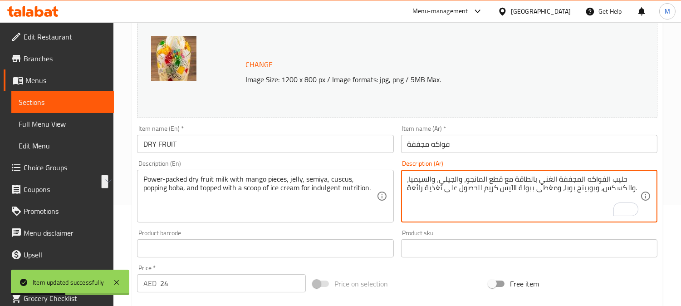
drag, startPoint x: 483, startPoint y: 190, endPoint x: 407, endPoint y: 191, distance: 75.7
type textarea "حليب الفواكه المجففة الغني بالطاقة مع قطع المانجو، والجيلي، والسيميا، والكسكس، …"
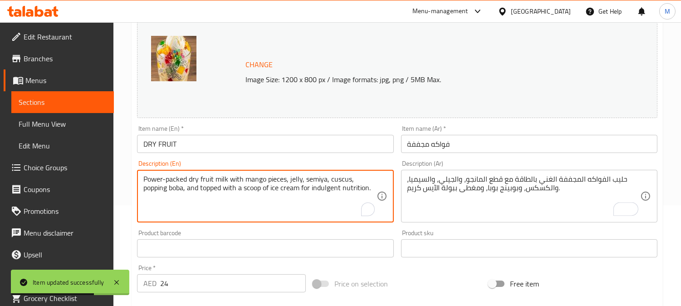
drag, startPoint x: 316, startPoint y: 189, endPoint x: 378, endPoint y: 186, distance: 62.2
type textarea "Power-packed dry fruit milk with mango pieces, jelly, semiya, cuscus, popping b…"
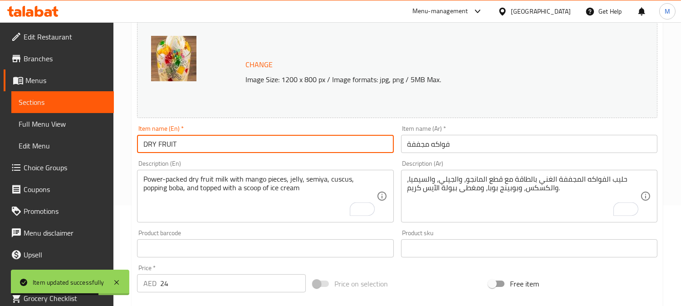
click at [354, 141] on input "DRY FRUIT" at bounding box center [265, 144] width 256 height 18
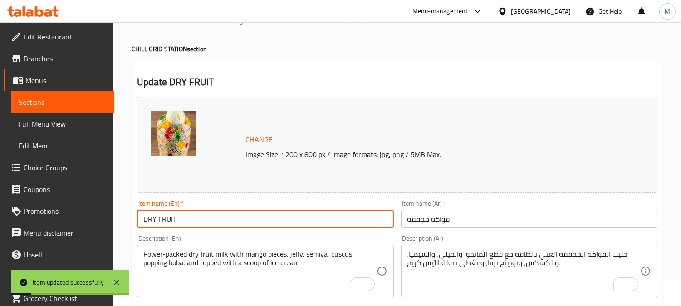
scroll to position [0, 0]
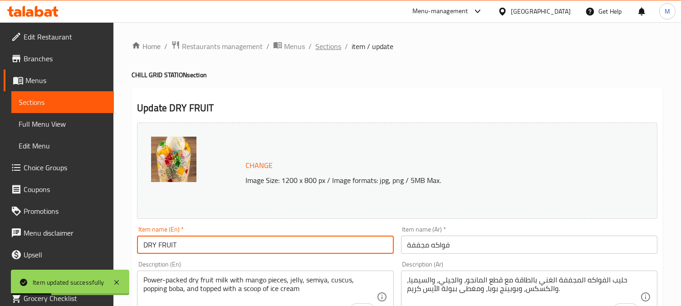
click at [337, 46] on span "Sections" at bounding box center [328, 46] width 26 height 11
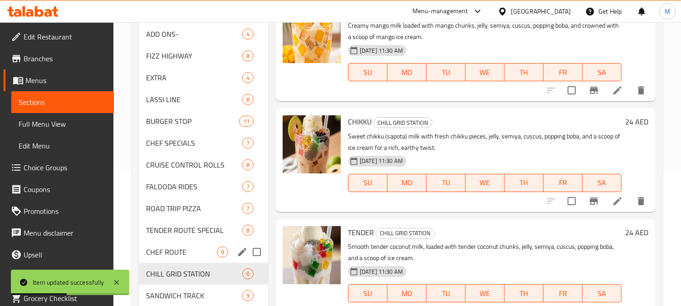
scroll to position [151, 0]
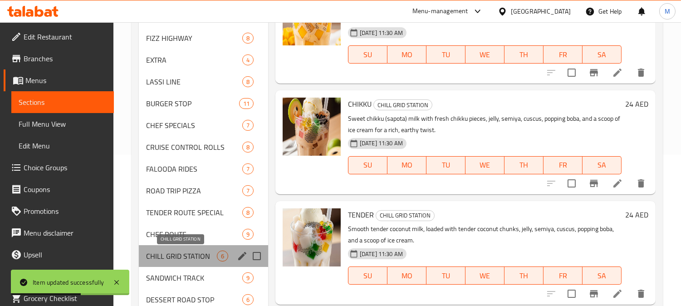
click at [188, 255] on span "CHILL GRID STATION" at bounding box center [181, 255] width 71 height 11
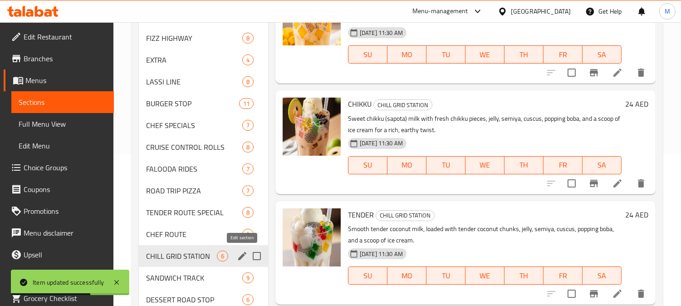
click at [238, 254] on icon "edit" at bounding box center [242, 255] width 11 height 11
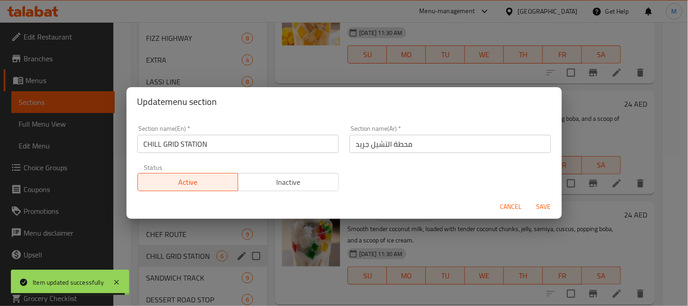
click at [398, 144] on input "محطة التشيل جريد" at bounding box center [450, 144] width 201 height 18
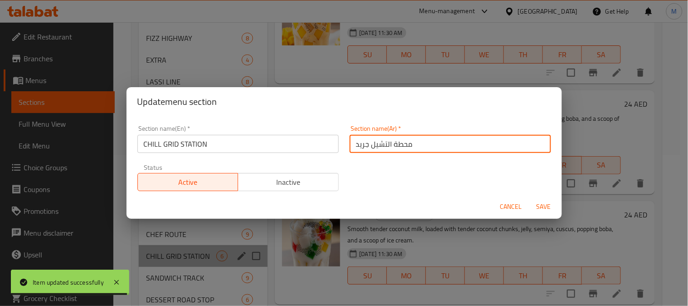
click at [398, 144] on input "محطة التشيل جريد" at bounding box center [450, 144] width 201 height 18
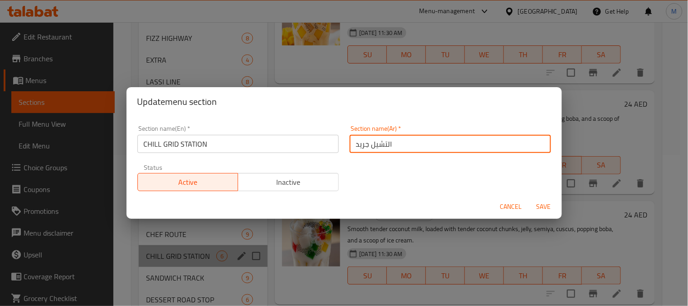
click at [385, 141] on input "التشيل جريد" at bounding box center [450, 144] width 201 height 18
click at [383, 146] on input "التشيل جريد" at bounding box center [450, 144] width 201 height 18
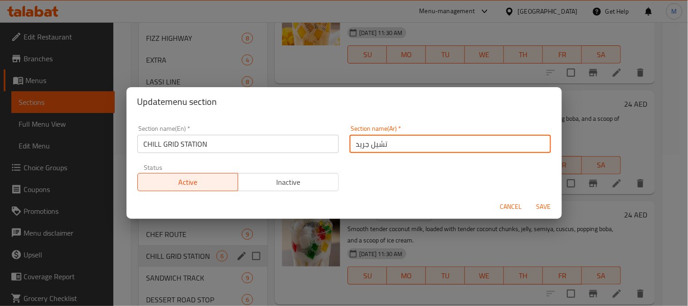
click at [402, 145] on input "تشيل جريد" at bounding box center [450, 144] width 201 height 18
type input "تشيل جريد ستيشن"
click at [548, 205] on span "Save" at bounding box center [544, 206] width 22 height 11
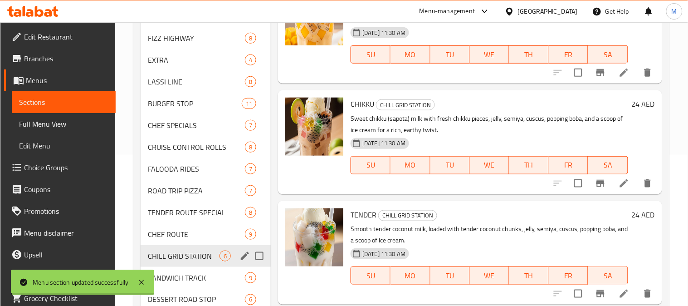
click at [244, 256] on icon "edit" at bounding box center [244, 255] width 11 height 11
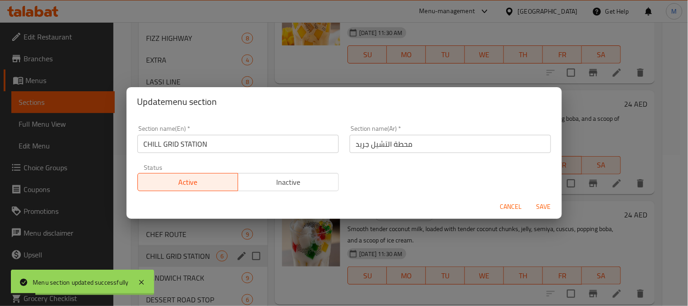
click at [514, 208] on span "Cancel" at bounding box center [511, 206] width 22 height 11
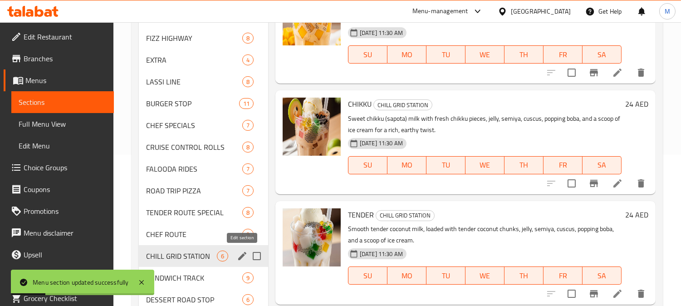
click at [246, 252] on icon "edit" at bounding box center [242, 255] width 11 height 11
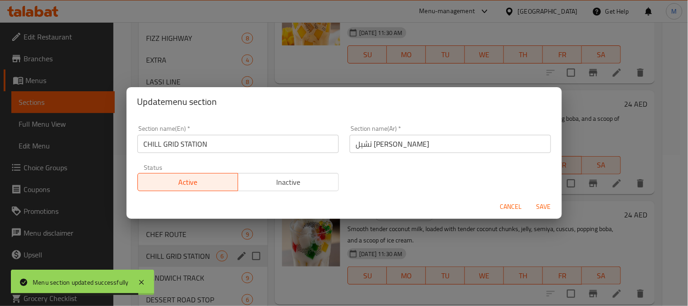
click at [514, 212] on span "Cancel" at bounding box center [511, 206] width 22 height 11
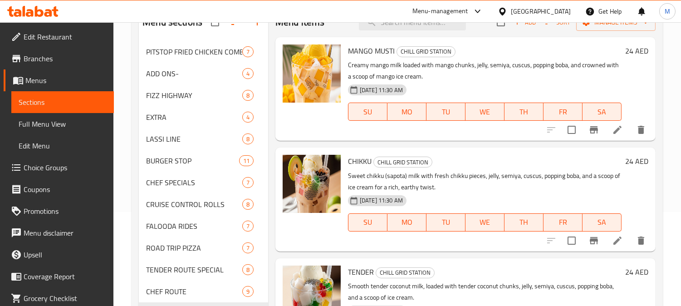
scroll to position [0, 0]
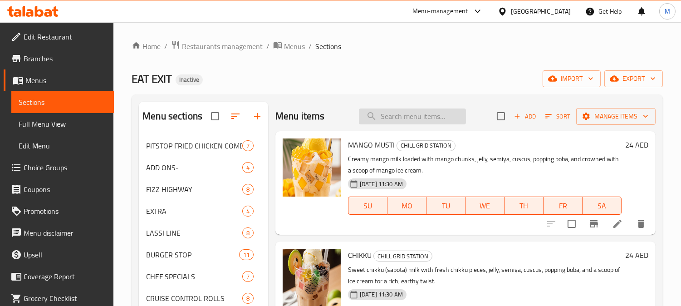
click at [377, 108] on input "search" at bounding box center [412, 116] width 107 height 16
paste input "[GEOGRAPHIC_DATA]"
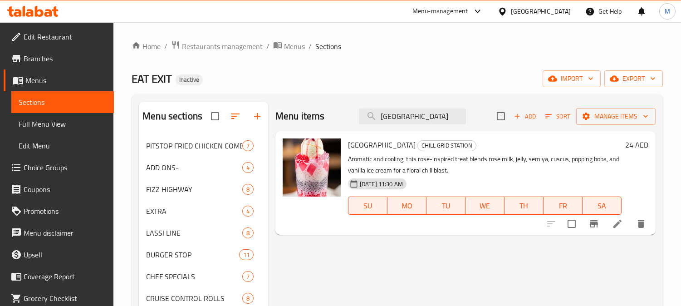
type input "[GEOGRAPHIC_DATA]"
click at [608, 225] on li at bounding box center [616, 223] width 25 height 16
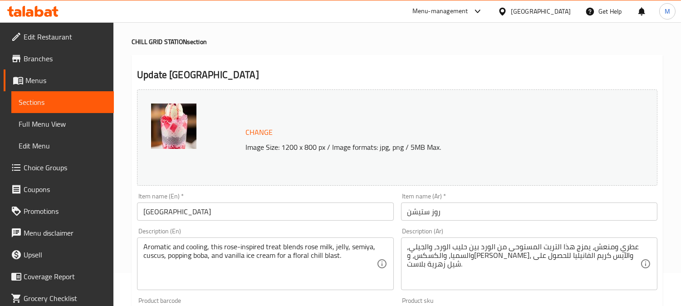
scroll to position [101, 0]
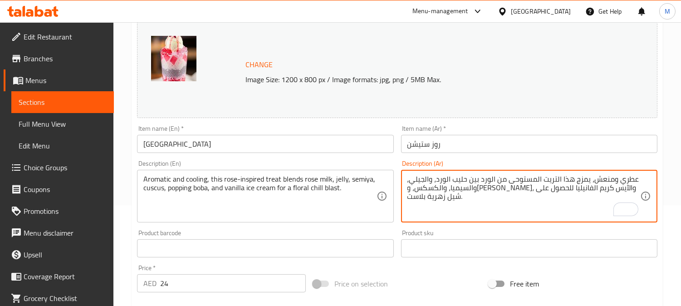
type textarea "عطري ومنعش، يمزج هذا التريت المستوحى من الورد بين حليب الورد، والجيلي، والسيميا…"
click at [448, 145] on input "روز ستيشن" at bounding box center [529, 144] width 256 height 18
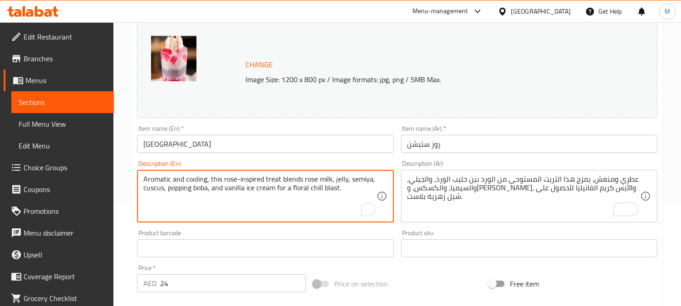
drag, startPoint x: 274, startPoint y: 187, endPoint x: 370, endPoint y: 197, distance: 96.2
type textarea "Aromatic and cooling, this rose-inspired treat blends rose milk, jelly, semiya,…"
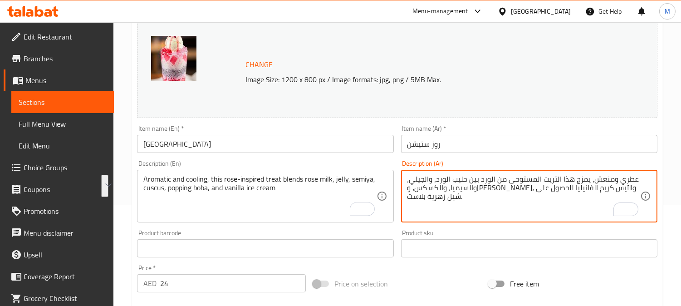
drag, startPoint x: 448, startPoint y: 200, endPoint x: 437, endPoint y: 125, distance: 76.1
type textarea "عطري ومنعش، يمزج هذا التريت المستوحى من الورد بين حليب الورد، والجيلي، والسيميا…"
click at [467, 144] on input "روز ستيشن" at bounding box center [529, 144] width 256 height 18
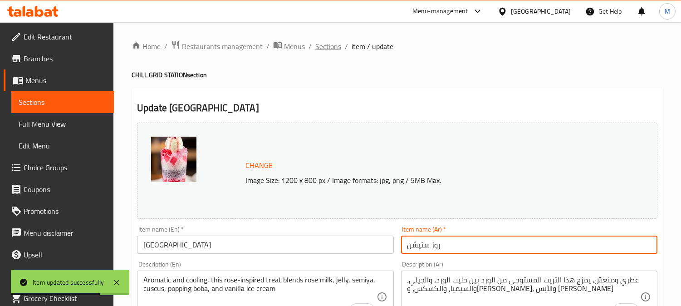
click at [326, 41] on span "Sections" at bounding box center [328, 46] width 26 height 11
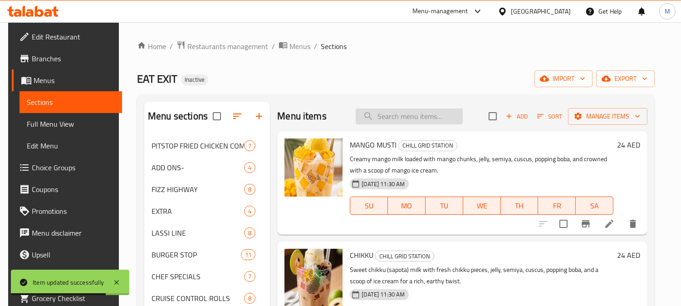
click at [423, 108] on input "search" at bounding box center [408, 116] width 107 height 16
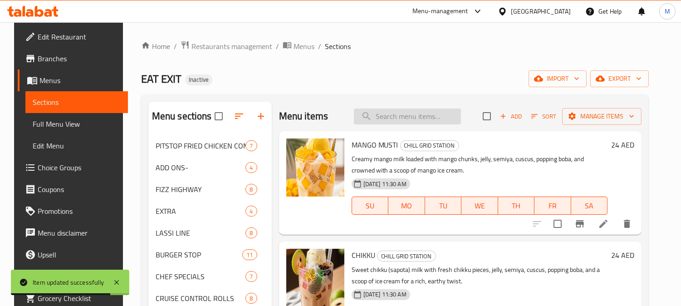
paste input "MIXED FRUIT FERRIES"
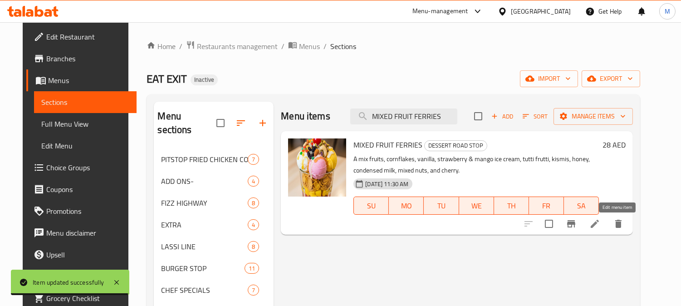
type input "MIXED FRUIT FERRIES"
click at [600, 226] on icon at bounding box center [594, 223] width 11 height 11
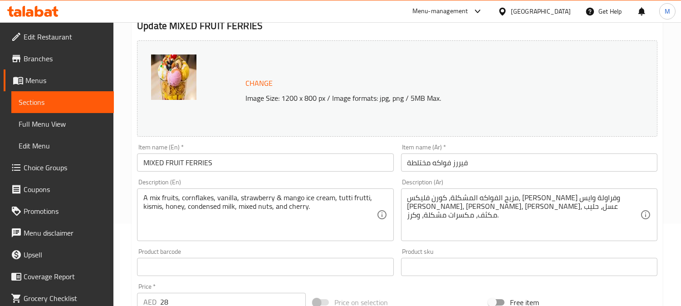
scroll to position [151, 0]
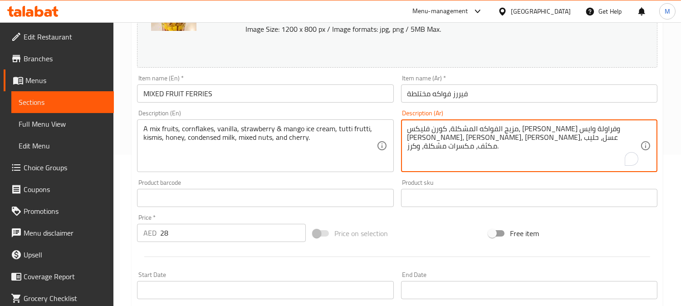
click at [621, 132] on textarea "مزيج الفواكه المشكلة، كورن فليكس، [PERSON_NAME] وفراولة وايس [PERSON_NAME]، [PE…" at bounding box center [523, 145] width 233 height 43
type textarea "الفواكه المشكلة، كورن فليكس، [PERSON_NAME] و[PERSON_NAME]، [PERSON_NAME]، [PERS…"
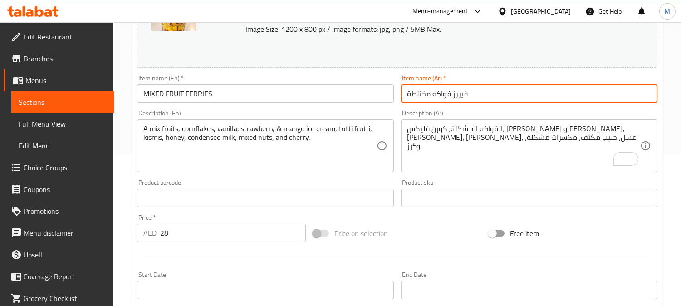
drag, startPoint x: 427, startPoint y: 93, endPoint x: 406, endPoint y: 93, distance: 21.3
click at [406, 93] on input "فيررز فواكه مختلطة" at bounding box center [529, 93] width 256 height 18
type input "فيررز فواكه مشكلة"
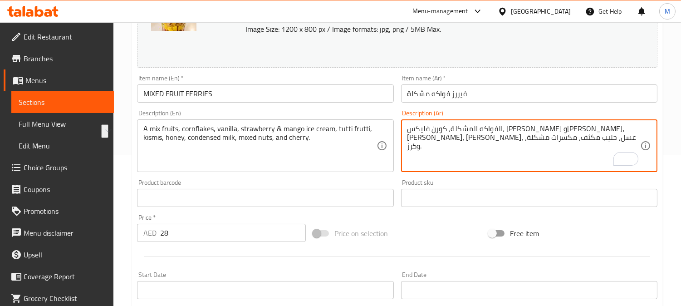
drag, startPoint x: 456, startPoint y: 128, endPoint x: 427, endPoint y: 129, distance: 29.0
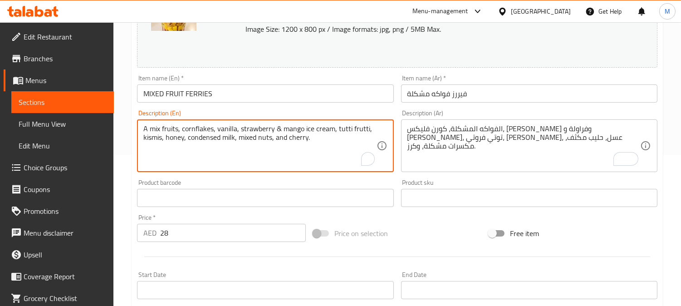
click at [152, 136] on textarea "A mix fruits, cornflakes, vanilla, strawberry & mango ice cream, tutti frutti, …" at bounding box center [259, 145] width 233 height 43
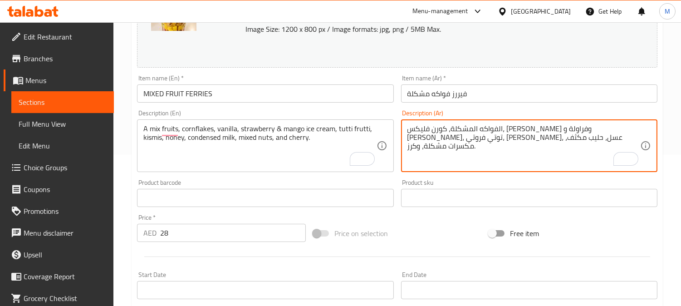
click at [545, 137] on textarea "الفواكه المشكلة، كورن فليكس، [PERSON_NAME] وفراولة و [PERSON_NAME]، توتي فروتي،…" at bounding box center [523, 145] width 233 height 43
paste textarea "زبيب"
type textarea "الفواكه المشكلة، كورن فليكس، [PERSON_NAME] وفراولة و [PERSON_NAME]، توتي فروتي،…"
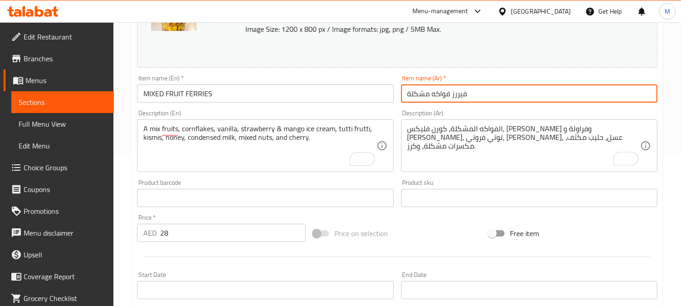
click at [536, 88] on input "فيررز فواكه مشكلة" at bounding box center [529, 93] width 256 height 18
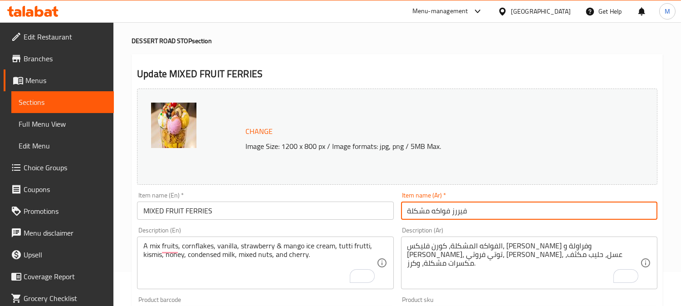
scroll to position [0, 0]
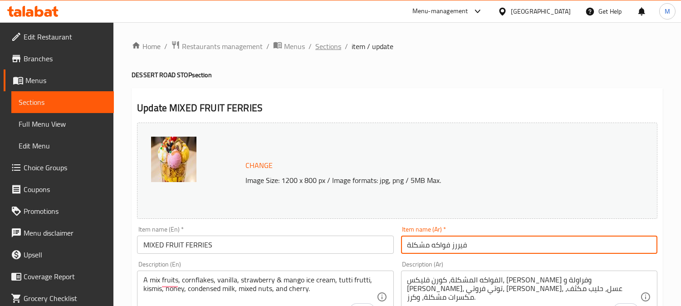
click at [330, 49] on span "Sections" at bounding box center [328, 46] width 26 height 11
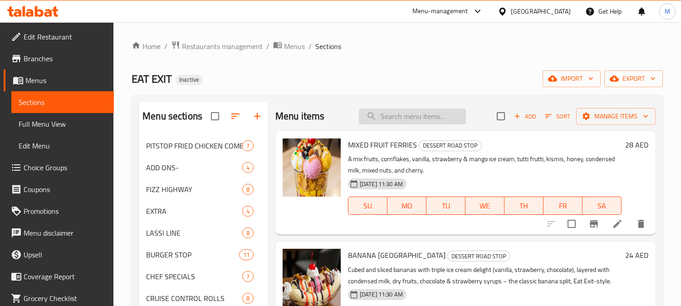
click at [419, 121] on input "search" at bounding box center [412, 116] width 107 height 16
paste input "TWISTED CHOCOLATE COASTER"
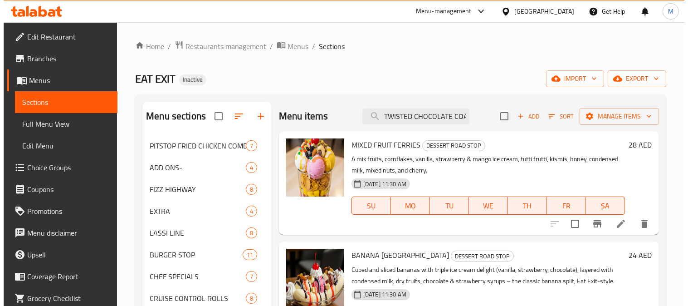
scroll to position [0, 17]
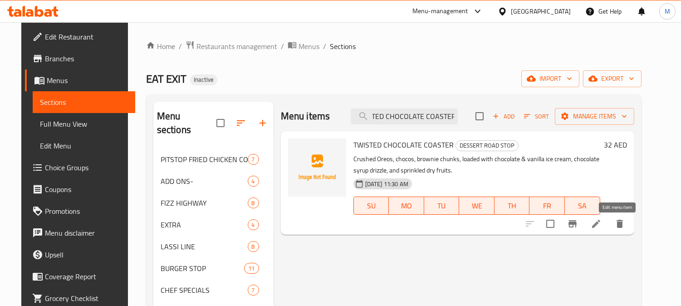
type input "TWISTED CHOCOLATE COASTER"
click at [600, 224] on icon at bounding box center [596, 223] width 8 height 8
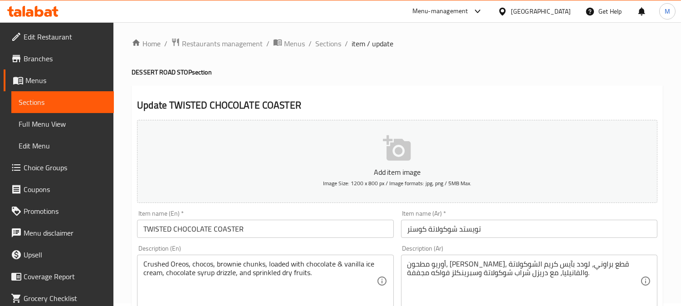
scroll to position [101, 0]
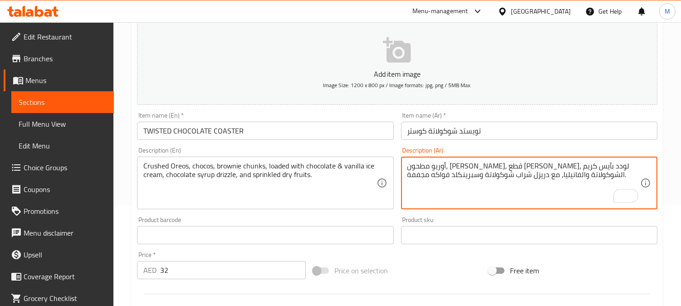
type textarea "أوريو مطحون، [PERSON_NAME]، قطع [PERSON_NAME]، لودد بآيس كريم الشوكولاتة والفان…"
click at [508, 136] on input "تويستد شوكولاتة كوستر" at bounding box center [529, 131] width 256 height 18
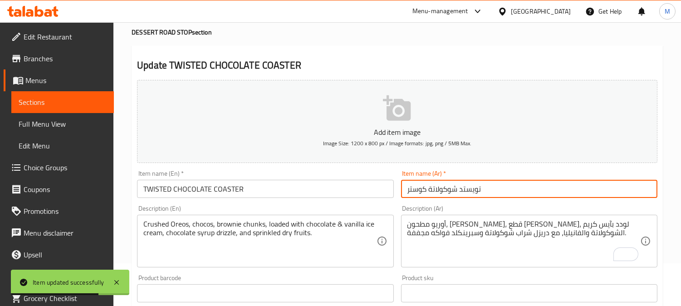
scroll to position [0, 0]
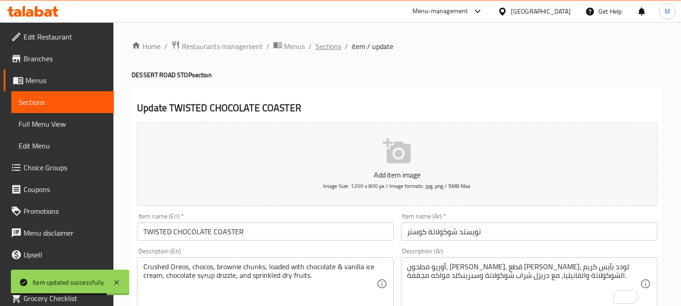
click at [327, 42] on span "Sections" at bounding box center [328, 46] width 26 height 11
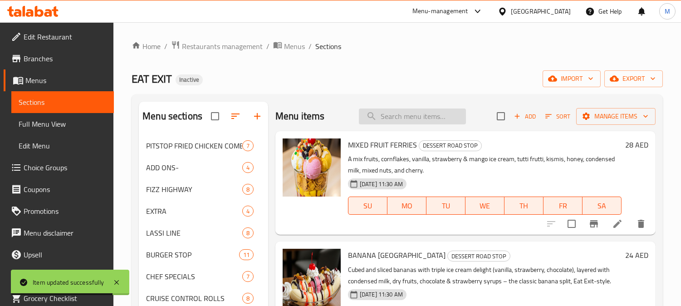
paste input "DRY FRUIT DRIFT"
click at [402, 111] on input "DRY FRUIT DRIFT" at bounding box center [412, 116] width 107 height 16
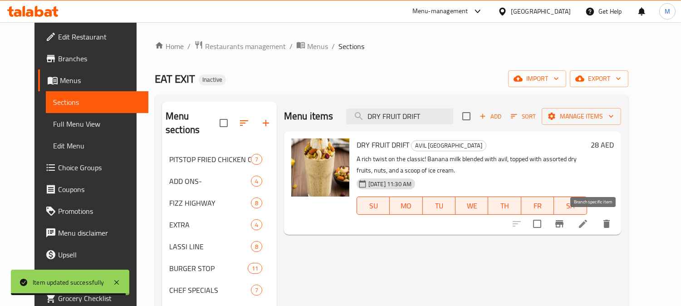
type input "DRY FRUIT DRIFT"
click at [587, 226] on icon at bounding box center [583, 223] width 8 height 8
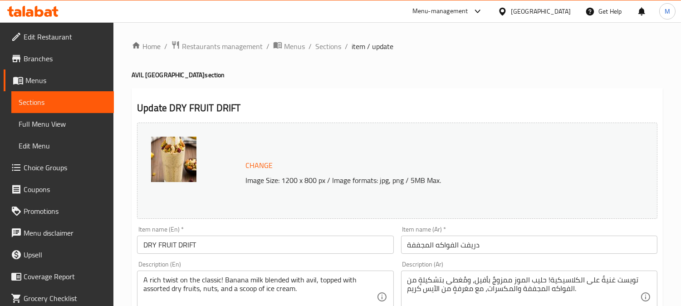
scroll to position [201, 0]
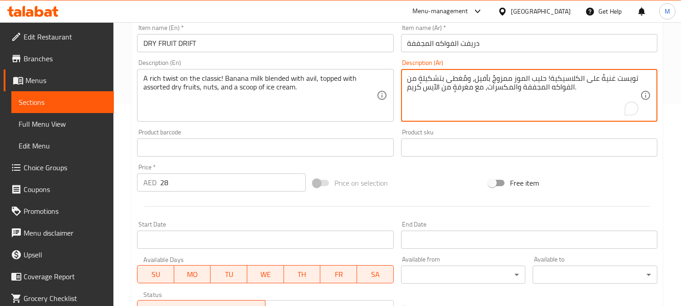
click at [470, 88] on textarea "تويست غنيةٌ على الكلاسيكية! حليب الموز ممزوجٌ بأفيل، ومُغطى بتشكيلةٍ من الفواكه…" at bounding box center [523, 95] width 233 height 43
type textarea "تويست غنيةٌ على الكلاسيكية! حليب الموز ممزوجٌ بأفيل، ومُغطى بتشكيلةٍ من الفواكه…"
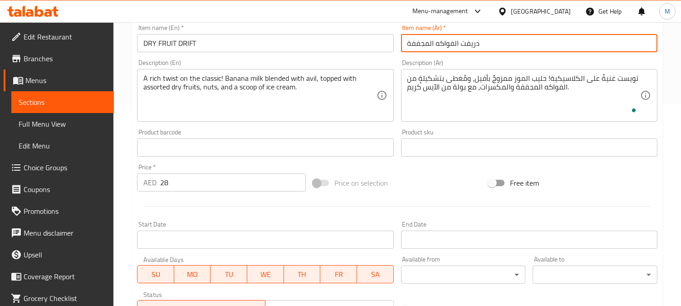
click at [532, 42] on input "دريفت الفواكه المجففة" at bounding box center [529, 43] width 256 height 18
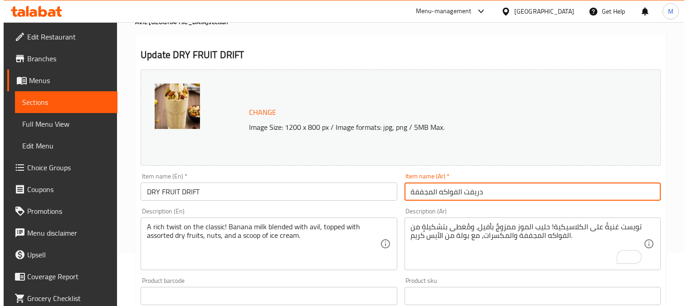
scroll to position [0, 0]
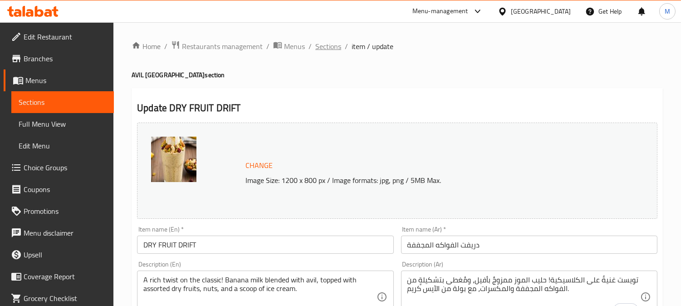
click at [325, 52] on span "Sections" at bounding box center [328, 46] width 26 height 11
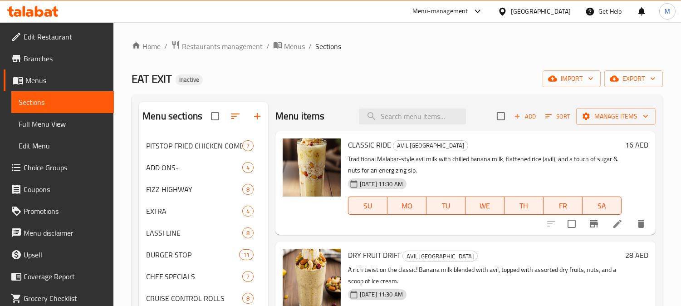
click at [397, 107] on div "Menu items Add Sort Manage items" at bounding box center [465, 116] width 380 height 29
click at [399, 114] on input "search" at bounding box center [412, 116] width 107 height 16
paste input "MINT TEA"
type input "MINT TEA"
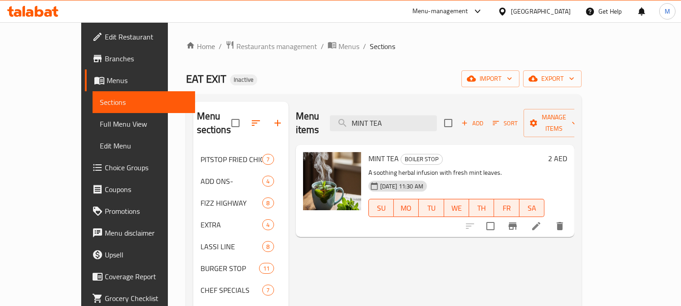
click at [541, 220] on icon at bounding box center [536, 225] width 11 height 11
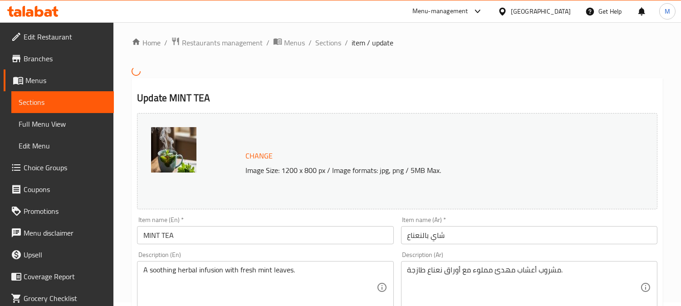
scroll to position [201, 0]
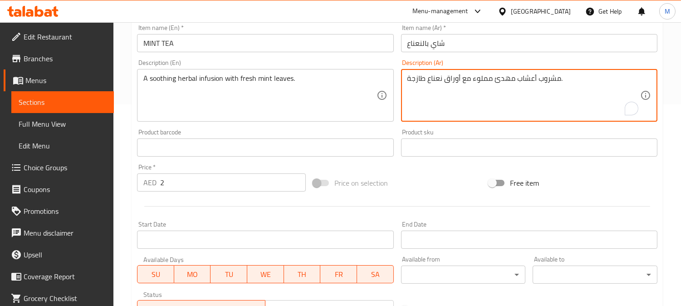
click at [543, 81] on textarea "مشروب أعشاب مهدئ مملوء مع أوراق نعناع طازجة." at bounding box center [523, 95] width 233 height 43
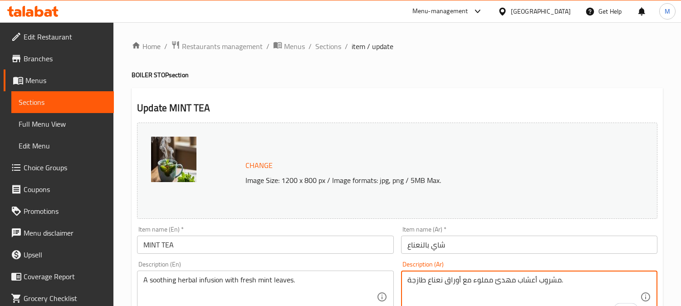
scroll to position [201, 0]
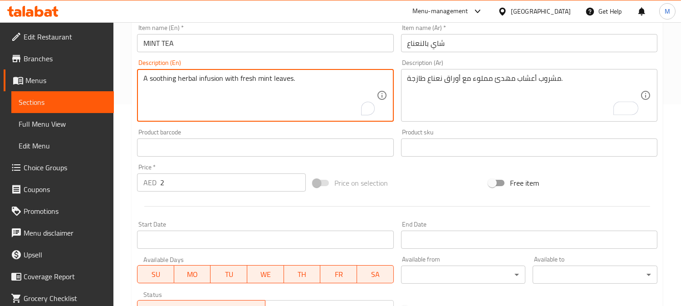
click at [209, 80] on textarea "A soothing herbal infusion with fresh mint leaves." at bounding box center [259, 95] width 233 height 43
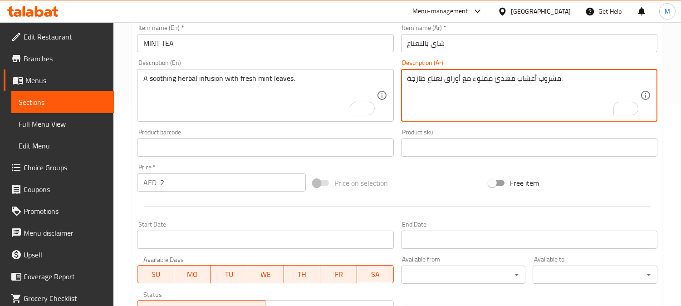
click at [549, 82] on textarea "مشروب أعشاب مهدئ مملوء مع أوراق نعناع طازجة." at bounding box center [523, 95] width 233 height 43
type textarea "انفيوجن أعشاب مهدئ مملوء مع أوراق نعناع طازجة."
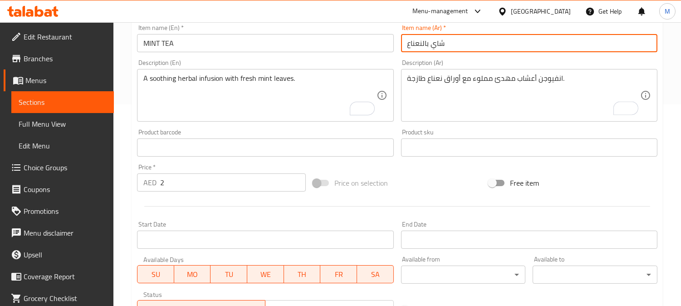
click at [464, 46] on input "شاي بالنعناع" at bounding box center [529, 43] width 256 height 18
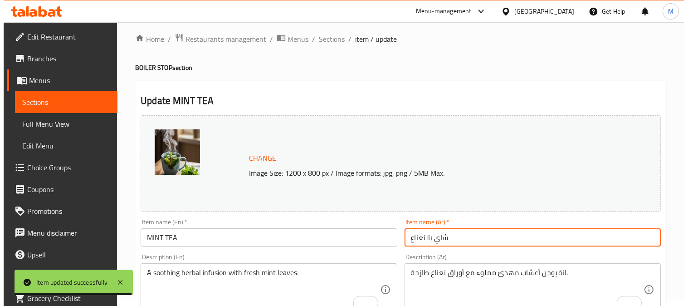
scroll to position [0, 0]
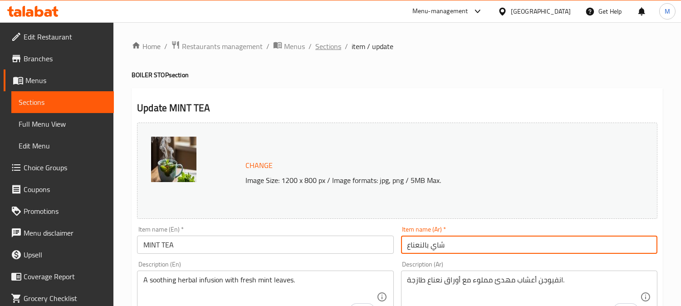
click at [334, 48] on span "Sections" at bounding box center [328, 46] width 26 height 11
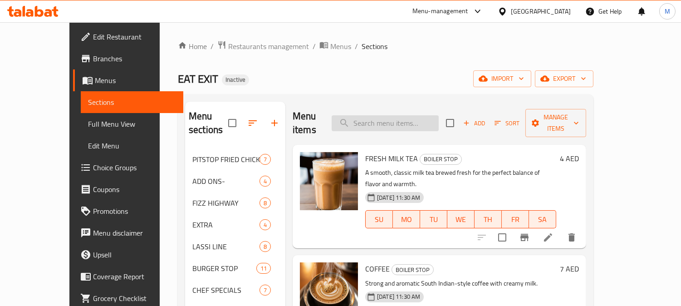
click at [391, 115] on input "search" at bounding box center [384, 123] width 107 height 16
paste input "KARAK TEA"
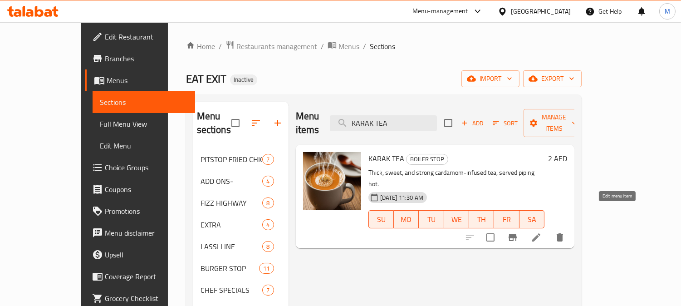
type input "KARAK TEA"
click at [540, 233] on icon at bounding box center [536, 237] width 8 height 8
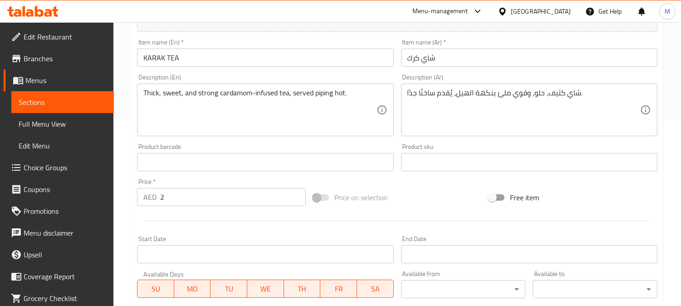
scroll to position [201, 0]
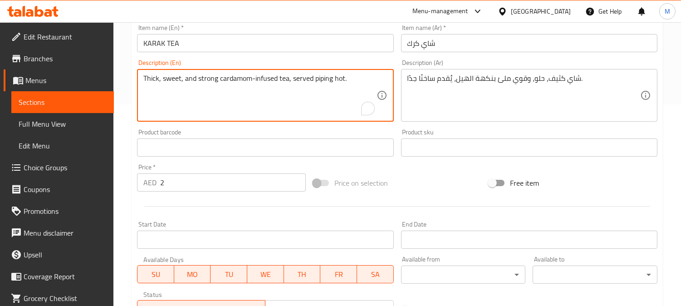
click at [321, 78] on textarea "Thick, sweet, and strong cardamom-infused tea, served piping hot." at bounding box center [259, 95] width 233 height 43
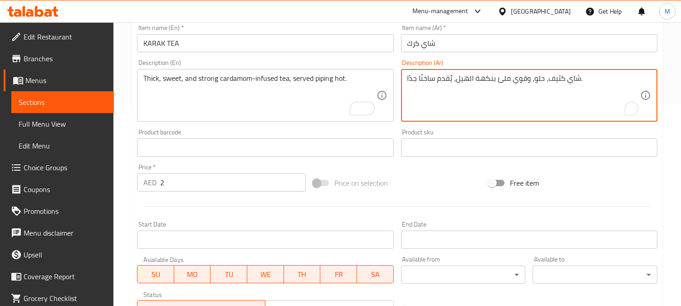
click at [489, 76] on textarea "شاي كثيف، حلو، وقوي ملئ بنكهة الهيل، يُقدم ساخنًا جدًا." at bounding box center [523, 95] width 233 height 43
click at [491, 83] on textarea "شاي كثيف، حلو، وقوي ملئ بنكهة الهيل، يُقدم ساخنًا جدًا." at bounding box center [523, 95] width 233 height 43
drag, startPoint x: 475, startPoint y: 76, endPoint x: 474, endPoint y: 91, distance: 15.0
click at [468, 95] on textarea "شاي كثيف، حلو، وقوي ملئ بنكهة الهيل، يُقدم ساخنًا جدًا." at bounding box center [523, 95] width 233 height 43
drag, startPoint x: 489, startPoint y: 81, endPoint x: 480, endPoint y: 81, distance: 9.1
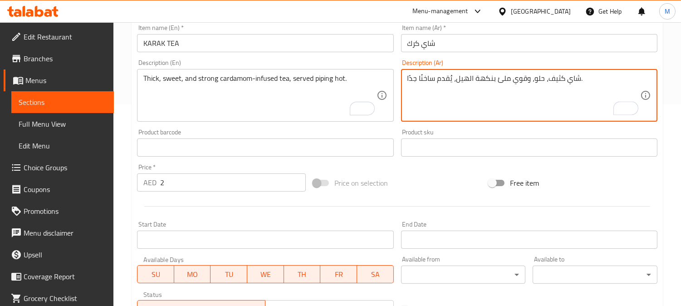
click at [480, 81] on textarea "شاي كثيف، حلو، وقوي ملئ بنكهة الهيل، يُقدم ساخنًا جدًا." at bounding box center [523, 95] width 233 height 43
drag, startPoint x: 490, startPoint y: 78, endPoint x: 472, endPoint y: 78, distance: 18.6
click at [472, 78] on textarea "شاي كثيف، حلو، وقوي ملئ بنكهة الهيل، يُقدم ساخنًا جدًا." at bounding box center [523, 95] width 233 height 43
type textarea "[PERSON_NAME]، حلو، وقوي ملئ بالهيل، يُقدم ساخنًا جدًا."
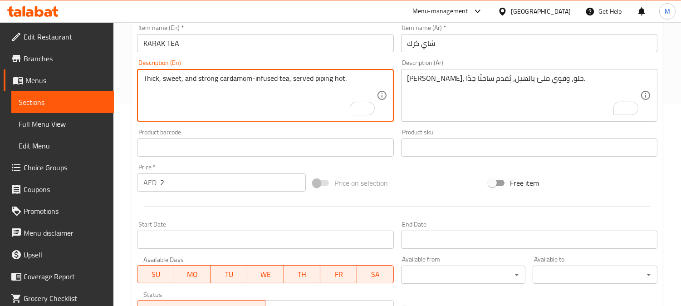
click at [320, 79] on textarea "Thick, sweet, and strong cardamom-infused tea, served piping hot." at bounding box center [259, 95] width 233 height 43
click at [314, 89] on textarea "Thick, sweet, and strong cardamom-infused tea, served piping hot." at bounding box center [259, 95] width 233 height 43
drag, startPoint x: 313, startPoint y: 81, endPoint x: 344, endPoint y: 81, distance: 30.8
click at [344, 81] on textarea "Thick, sweet, and strong cardamom-infused tea, served piping hot." at bounding box center [259, 95] width 233 height 43
click at [460, 50] on input "شاي كرك" at bounding box center [529, 43] width 256 height 18
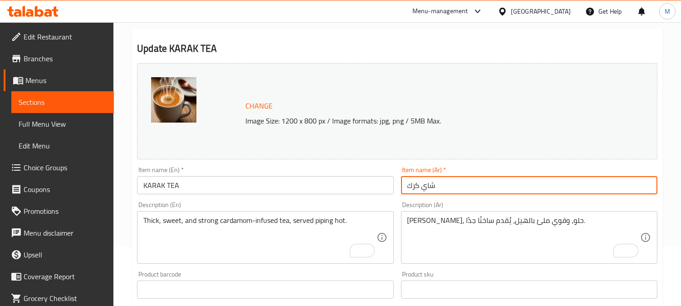
scroll to position [0, 0]
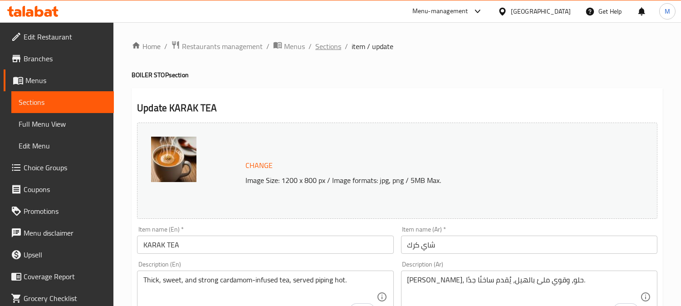
click at [335, 45] on span "Sections" at bounding box center [328, 46] width 26 height 11
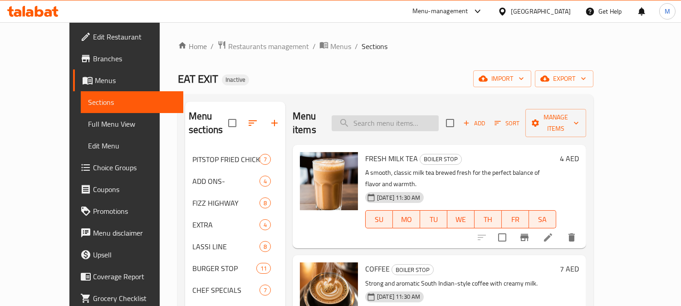
click at [399, 115] on input "search" at bounding box center [384, 123] width 107 height 16
paste input "Chilled rose milk shaken with sabja seeds, mint, lemon zest, and a dash of soda…"
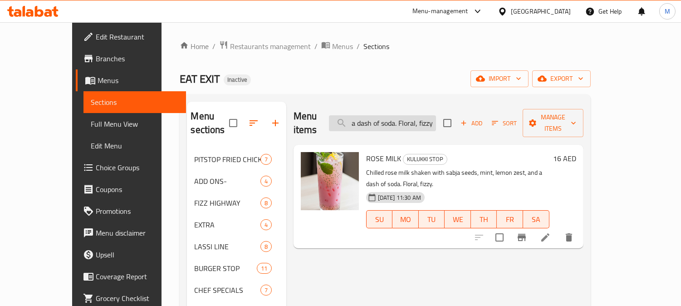
scroll to position [0, 196]
type input "Chilled rose milk shaken with sabja seeds, mint, lemon zest, and a dash of soda…"
click at [550, 232] on icon at bounding box center [545, 237] width 11 height 11
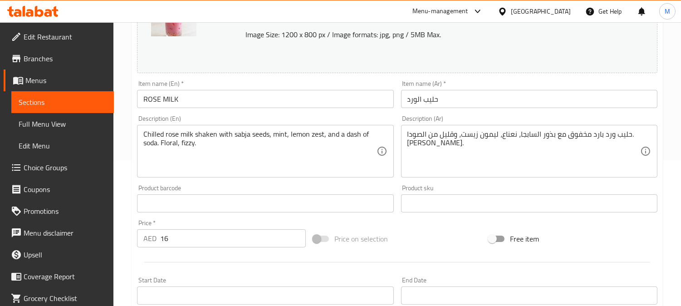
scroll to position [151, 0]
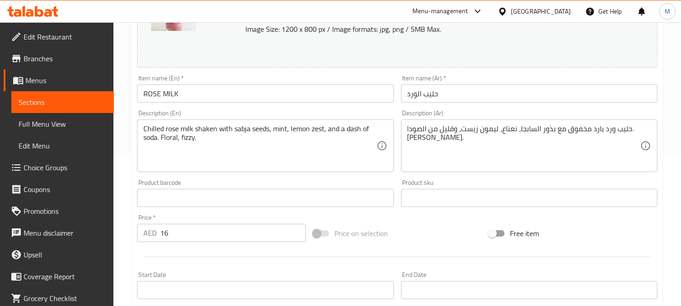
click at [597, 127] on textarea "حليب ورد بارد مخفوق مع بذور السابجا، نعناع، ليمون زيست، وقليل من الصودا. [PERSO…" at bounding box center [523, 145] width 233 height 43
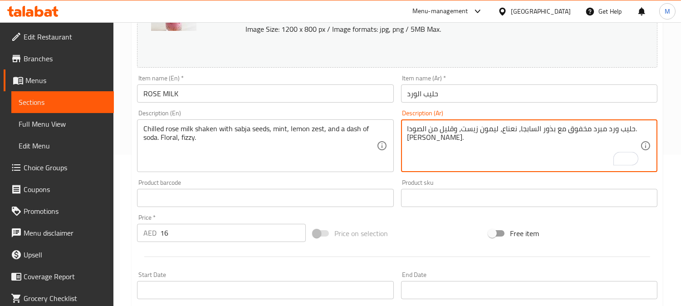
click at [578, 132] on textarea "حليب ورد مبرد مخفوق مع بذور السابجا، نعناع، ليمون زيست، وقليل من الصودا. [PERSO…" at bounding box center [523, 145] width 233 height 43
type textarea "حليب ورد مبرد شيكن مع بذور السابجا، نعناع، ليمون زيست، وقليل من الصودا. [PERSON…"
click at [470, 96] on input "حليب الورد" at bounding box center [529, 93] width 256 height 18
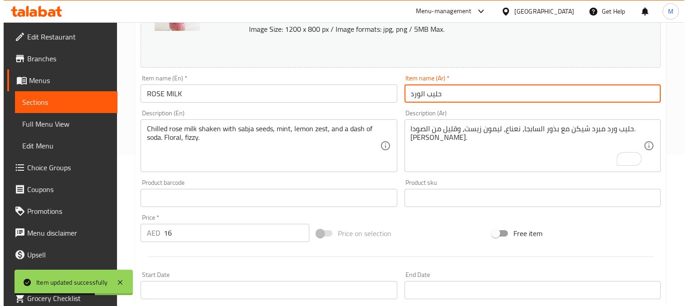
scroll to position [0, 0]
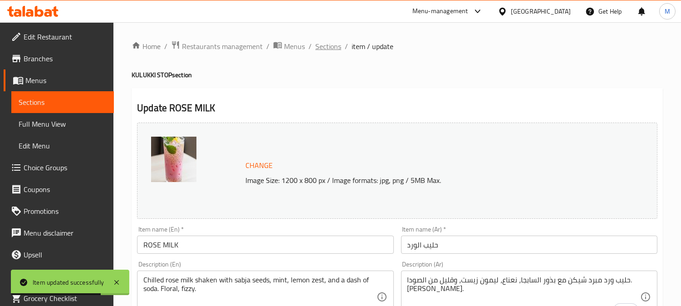
click at [332, 45] on span "Sections" at bounding box center [328, 46] width 26 height 11
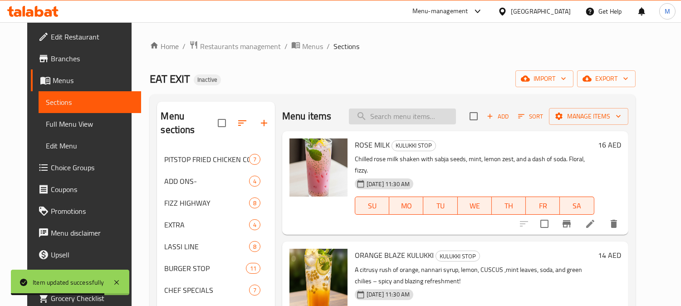
paste input "ORANGE BLAZE KULUKKI"
click at [392, 112] on input "search" at bounding box center [402, 116] width 107 height 16
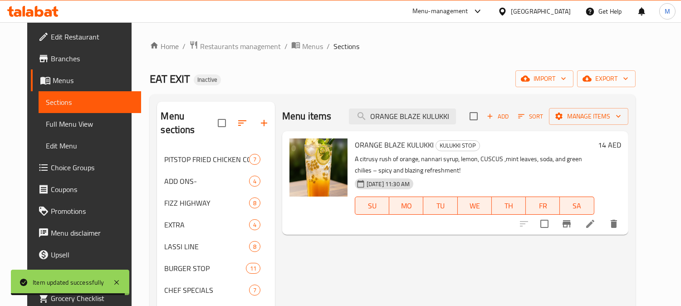
type input "ORANGE BLAZE KULUKKI"
click at [595, 229] on icon at bounding box center [589, 223] width 11 height 11
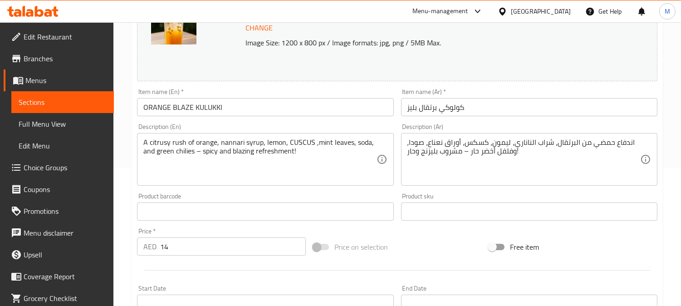
scroll to position [151, 0]
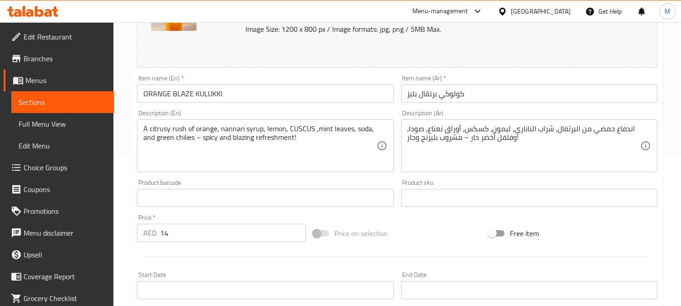
click at [452, 138] on textarea "اندفاع حمضي من البرتقال، شراب الناناري، ليمون، كسكس، أوراق نعناع، صودا، وفلفل أ…" at bounding box center [523, 145] width 233 height 43
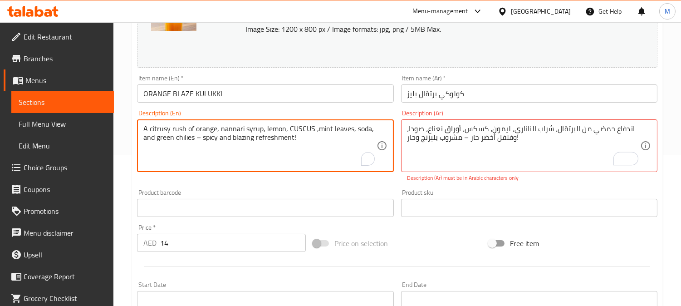
click at [275, 143] on textarea "A citrusy rush of orange, nannari syrup, lemon, CUSCUS ,mint leaves, soda, and …" at bounding box center [259, 145] width 233 height 43
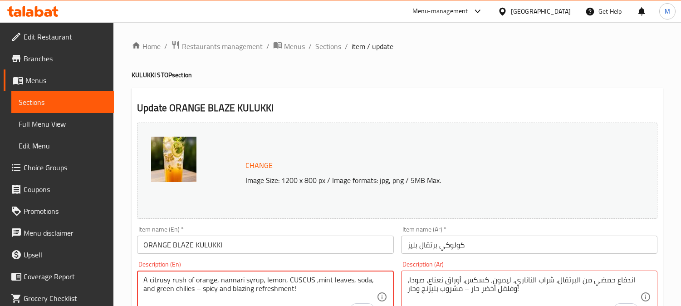
scroll to position [151, 0]
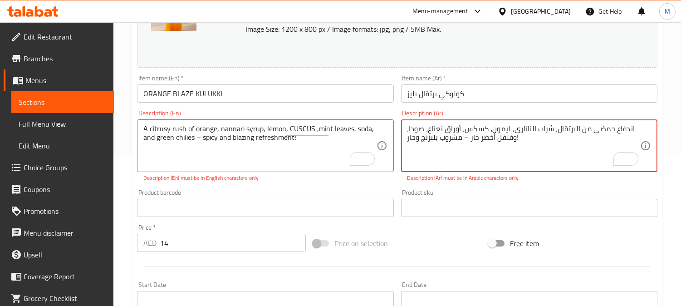
click at [454, 136] on textarea "اندفاع حمضي من البرتقال، شراب الناناري، ليمون، كسكس، أوراق نعناع، صودا، وفلفل أ…" at bounding box center [523, 145] width 233 height 43
click at [451, 141] on textarea "اندفاع حمضي من البرتقال، شراب الناناري، ليمون، كسكس، أوراق نعناع، صودا، وفلفل أ…" at bounding box center [523, 145] width 233 height 43
paste textarea "طبات"
type textarea "اندفاع حمضي من البرتقال، شراب الناناري، ليمون، كسكس، أوراق نعناع، صودا، وفلفل أ…"
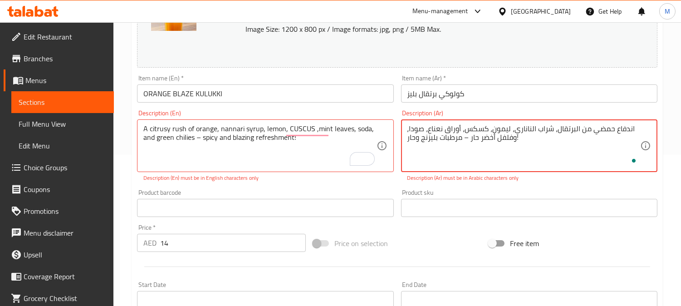
click at [495, 98] on input "كولوكي برتقال بليز" at bounding box center [529, 93] width 256 height 18
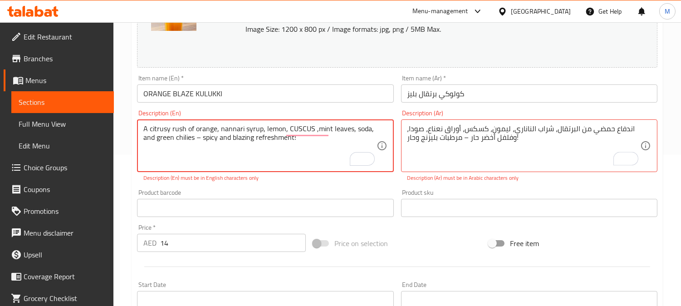
drag, startPoint x: 196, startPoint y: 141, endPoint x: 201, endPoint y: 141, distance: 5.4
type textarea "A citrusy rush of orange, nannari syrup, lemon, CUSCUS ,mint leaves, soda, and …"
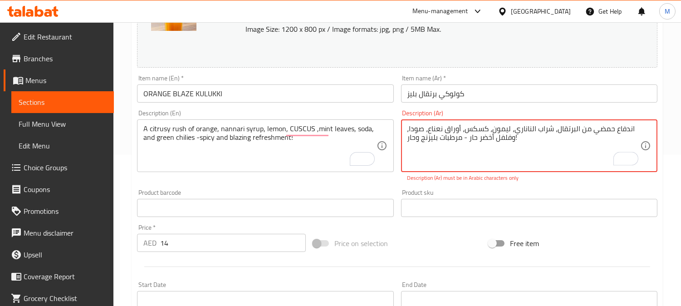
type textarea "اندفاع حمضي من البرتقال، شراب الناناري، ليمون، كسكس، أوراق نعناع، صودا، وفلفل أ…"
click at [485, 102] on div "Item name (Ar)   * كولوكي برتقال بليز Item name (Ar) *" at bounding box center [528, 88] width 263 height 35
click at [479, 92] on input "كولوكي برتقال بليز" at bounding box center [529, 93] width 256 height 18
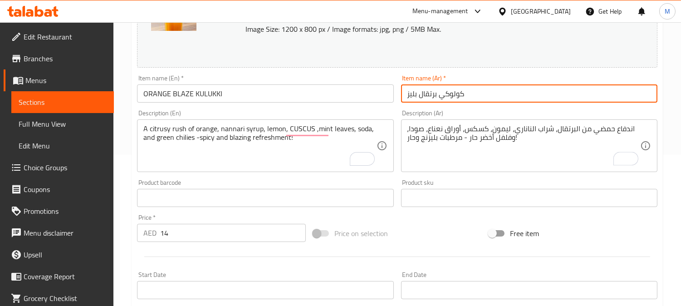
click at [476, 88] on input "كولوكي برتقال بليز" at bounding box center [529, 93] width 256 height 18
click at [482, 91] on input "كولوكي برتقال بليز" at bounding box center [529, 93] width 256 height 18
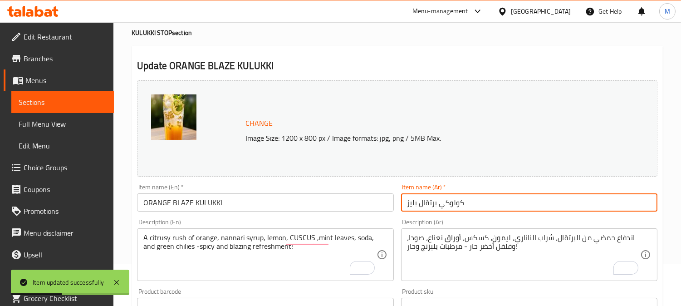
scroll to position [0, 0]
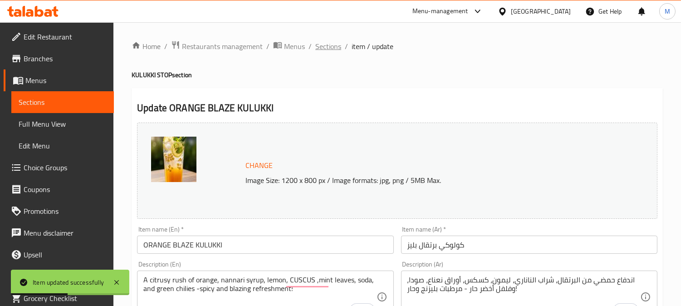
click at [317, 45] on span "Sections" at bounding box center [328, 46] width 26 height 11
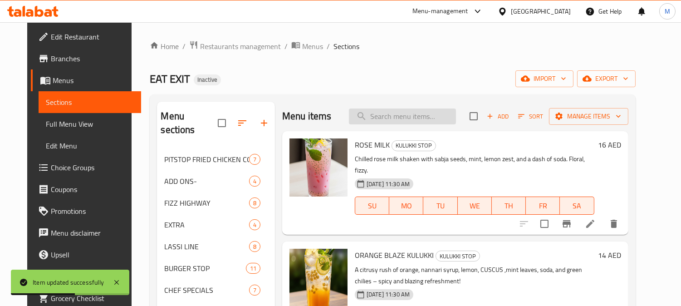
paste input "PINEAPPLE PITSTOP"
click at [387, 116] on input "PINEAPPLE PITSTOP" at bounding box center [402, 116] width 107 height 16
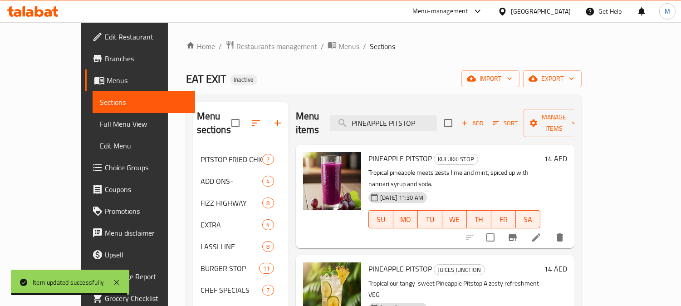
type input "PINEAPPLE PITSTOP"
click at [541, 232] on icon at bounding box center [536, 237] width 11 height 11
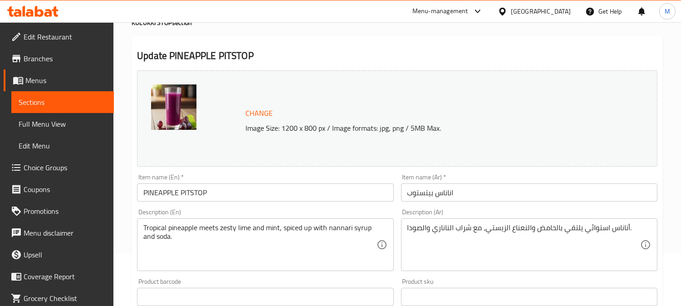
scroll to position [101, 0]
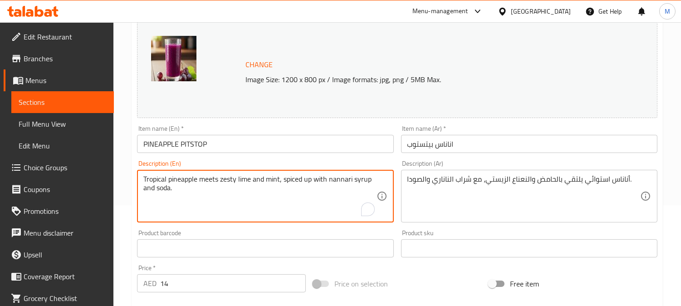
drag, startPoint x: 314, startPoint y: 179, endPoint x: 283, endPoint y: 179, distance: 30.8
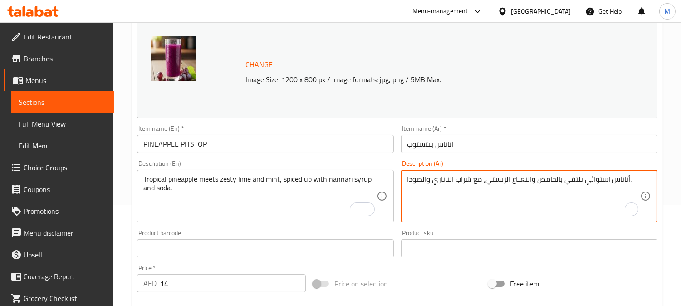
click at [481, 184] on textarea "أناناس استوائي يلتقي بالحامض والنعناع الزيستي، مع شراب الناناري والصودا." at bounding box center [523, 196] width 233 height 43
paste textarea "بلم"
type textarea "أناناس استوائي يلتقي بالحامض والنعناع الزيستي، متبل مع شراب الناناري والصودا."
click at [478, 135] on input "اناناس بيتستوب" at bounding box center [529, 144] width 256 height 18
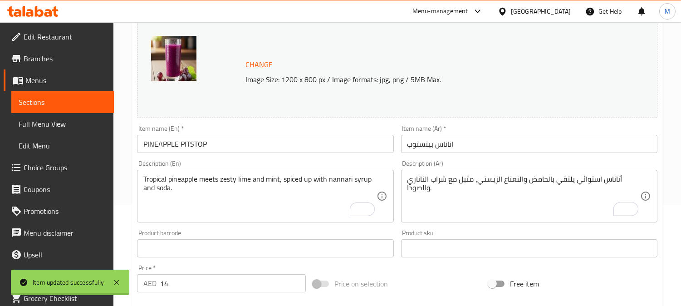
click at [230, 150] on div at bounding box center [340, 153] width 681 height 306
click at [229, 144] on input "PINEAPPLE PITSTOP" at bounding box center [265, 144] width 256 height 18
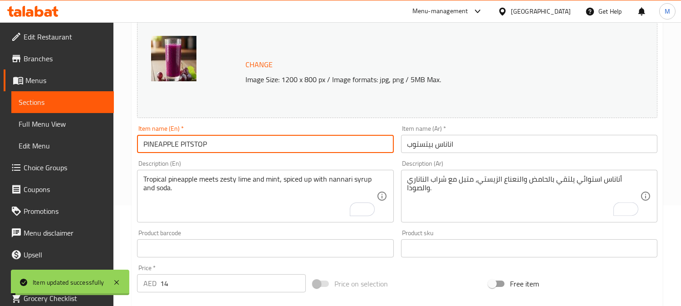
click at [229, 144] on input "PINEAPPLE PITSTOP" at bounding box center [265, 144] width 256 height 18
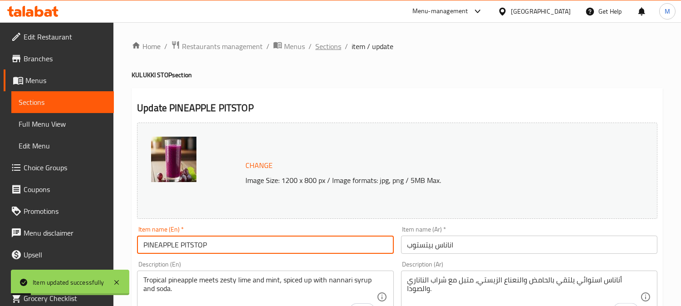
click at [330, 44] on span "Sections" at bounding box center [328, 46] width 26 height 11
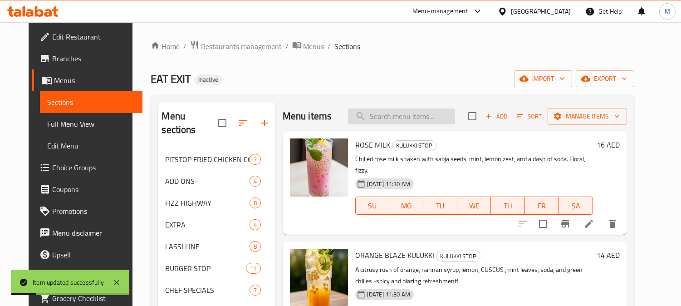
paste input "PINEAPPLE PITSTOP"
click at [423, 118] on input "search" at bounding box center [401, 116] width 107 height 16
click at [445, 116] on input "PINEAPPLE PITSTOP" at bounding box center [401, 116] width 107 height 16
click at [446, 118] on input "PINEAPPLE PITSTOP" at bounding box center [401, 116] width 107 height 16
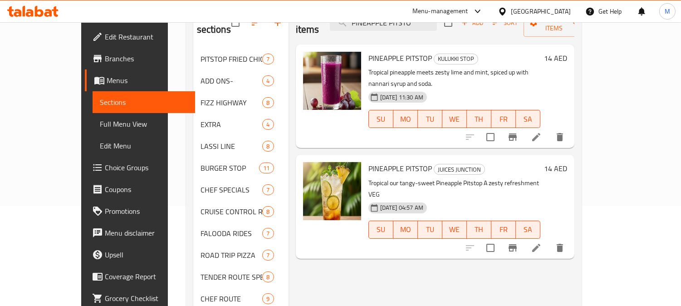
scroll to position [101, 0]
type input "PINEAPPLE PITSTO"
click at [541, 242] on icon at bounding box center [536, 247] width 11 height 11
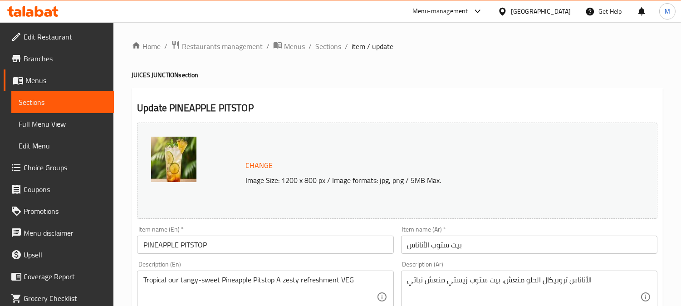
click at [148, 74] on h4 "JUICES JUNCTION section" at bounding box center [396, 74] width 531 height 9
drag, startPoint x: 144, startPoint y: 72, endPoint x: 139, endPoint y: 76, distance: 6.4
click at [136, 76] on h4 "JUICES JUNCTION section" at bounding box center [396, 74] width 531 height 9
drag, startPoint x: 147, startPoint y: 75, endPoint x: 130, endPoint y: 76, distance: 17.3
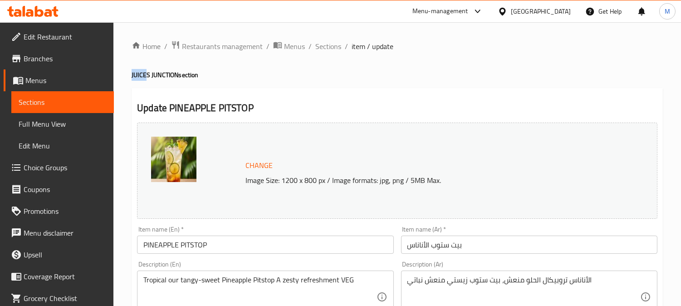
copy h4 "JUICE"
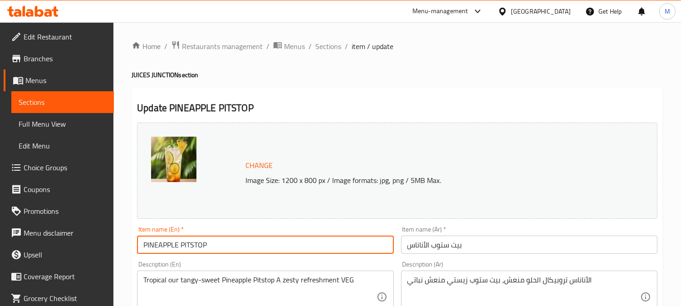
click at [220, 242] on input "PINEAPPLE PITSTOP" at bounding box center [265, 244] width 256 height 18
paste input "JUICE"
type input "PINEAPPLE PITSTOP JUICE"
click at [406, 242] on input "بيت ستوب الأناناس" at bounding box center [529, 244] width 256 height 18
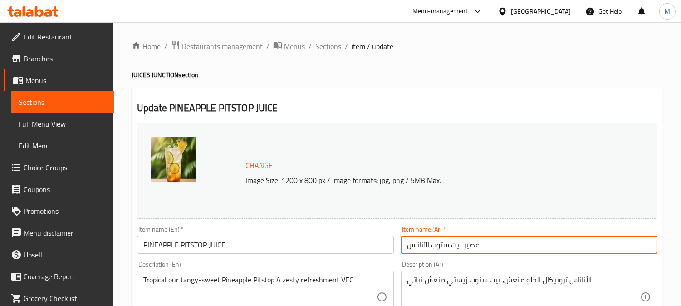
type input "عصير بيت ستوب الأناناس"
click at [331, 46] on span "Sections" at bounding box center [328, 46] width 26 height 11
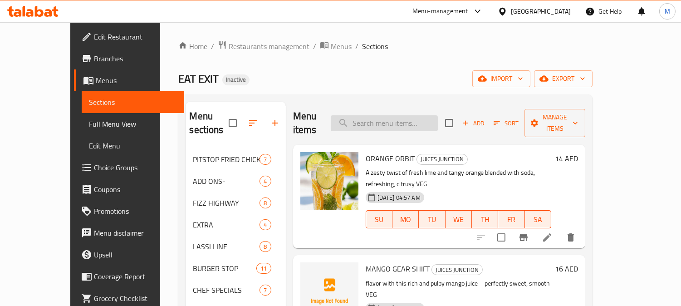
click at [399, 115] on input "search" at bounding box center [384, 123] width 107 height 16
paste input "NANNARI LIME"
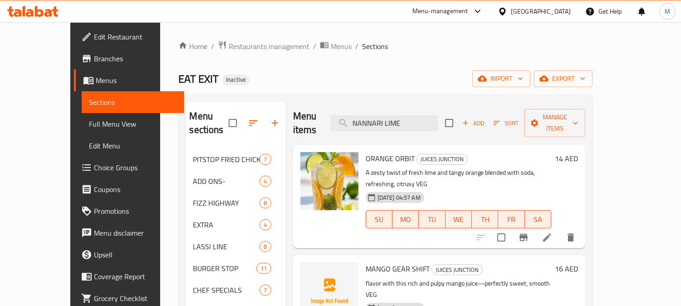
click at [456, 107] on div "Menu items NANNARI LIME Add Sort Manage items" at bounding box center [439, 123] width 292 height 43
click at [438, 119] on input "NANNARI LIME" at bounding box center [384, 123] width 107 height 16
type input "NANNARI LIM"
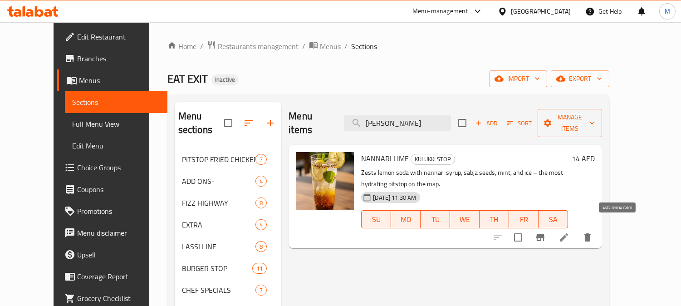
click at [569, 232] on icon at bounding box center [563, 237] width 11 height 11
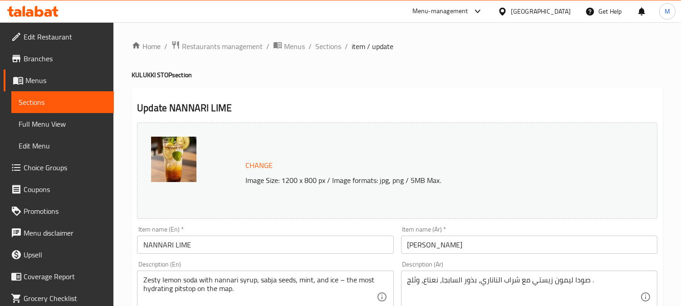
scroll to position [201, 0]
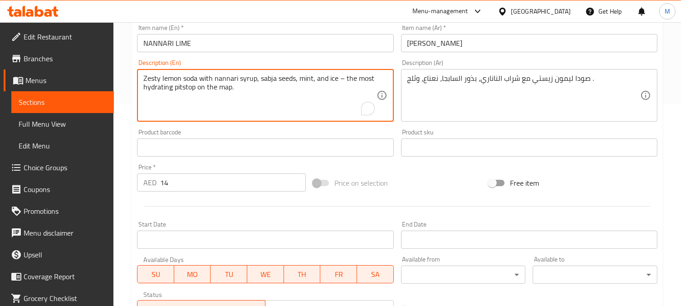
drag, startPoint x: 336, startPoint y: 79, endPoint x: 350, endPoint y: 88, distance: 16.5
type textarea "Zesty lemon soda with nannari syrup, sabja seeds, mint, and ice"
click at [342, 46] on input "NANNARI LIME" at bounding box center [265, 43] width 256 height 18
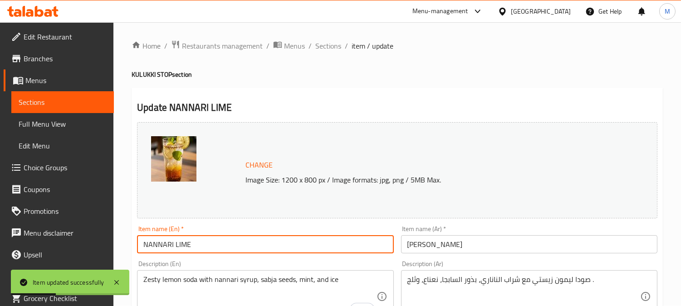
scroll to position [0, 0]
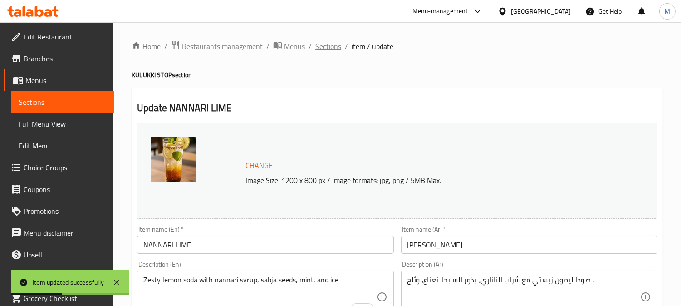
click at [331, 46] on span "Sections" at bounding box center [328, 46] width 26 height 11
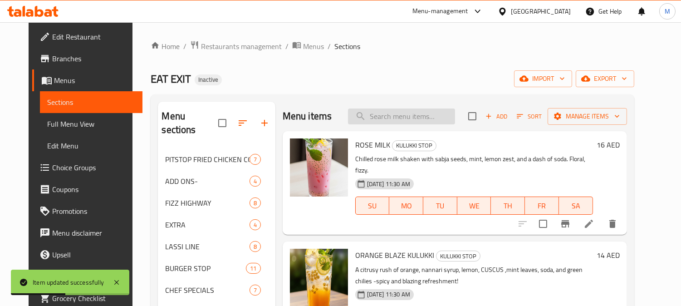
paste input "CHILLI KULUKKI"
click at [407, 117] on input "CHILLI KULUKKI" at bounding box center [401, 116] width 107 height 16
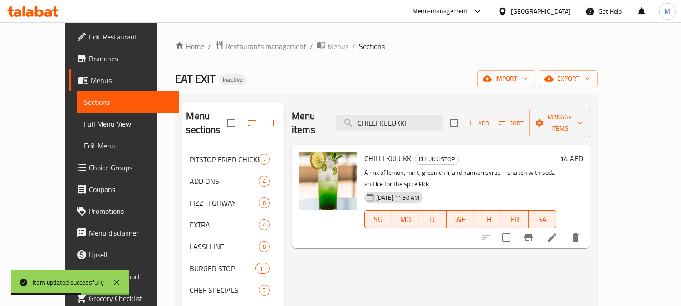
type input "CHILLI KULUKKI"
click at [557, 232] on icon at bounding box center [551, 237] width 11 height 11
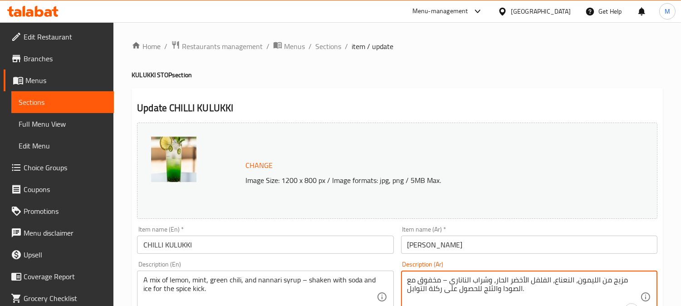
click at [432, 284] on textarea "مزيج من الليمون، النعناع، الفلفل الأخضر الحار، وشراب الناناري – مخفوق مع الصودا…" at bounding box center [523, 296] width 233 height 43
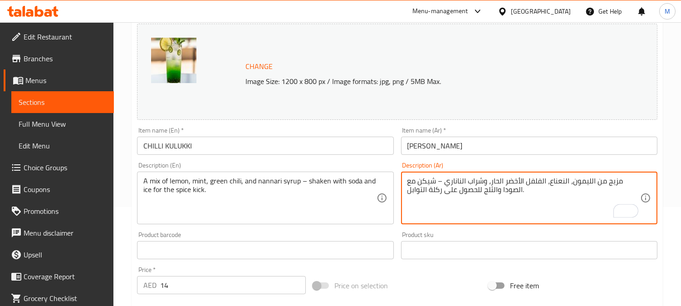
scroll to position [101, 0]
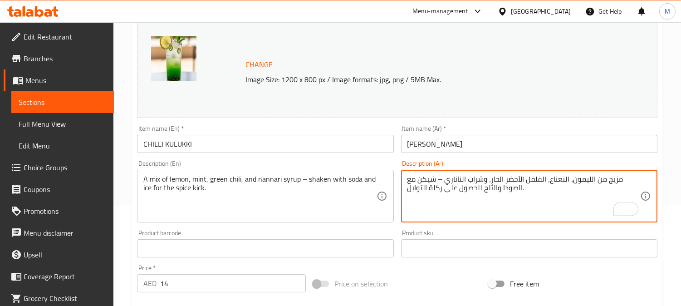
click at [434, 196] on textarea "مزيج من الليمون، النعناع، الفلفل الأخضر الحار، وشراب الناناري – شيكن مع الصودا …" at bounding box center [523, 196] width 233 height 43
click at [436, 190] on textarea "مزيج من الليمون، النعناع، الفلفل الأخضر الحار، وشراب الناناري – شيكن مع الصودا …" at bounding box center [523, 196] width 233 height 43
click at [472, 149] on input "[PERSON_NAME]" at bounding box center [529, 144] width 256 height 18
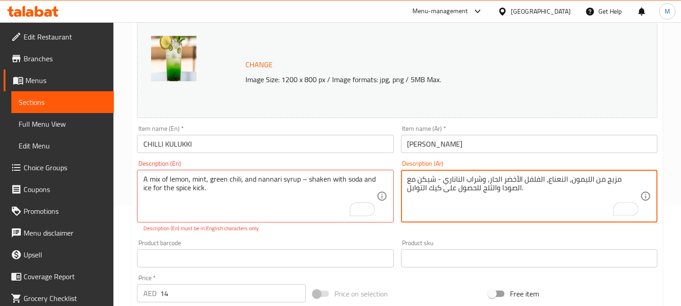
type textarea "مزيج من الليمون، النعناع، الفلفل الأخضر الحار، وشراب الناناري - شيكن مع الصودا …"
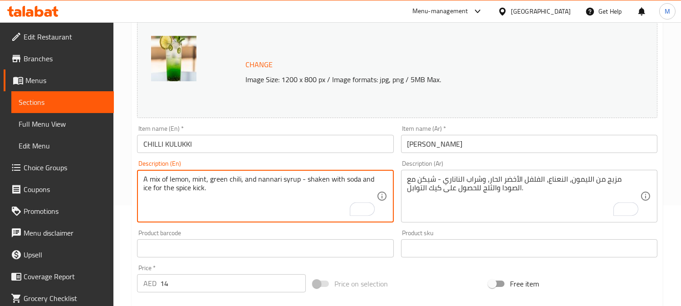
type textarea "A mix of lemon, mint, green chili, and nannari syrup - shaken with soda and ice…"
click at [295, 152] on input "CHILLI KULUKKI" at bounding box center [265, 144] width 256 height 18
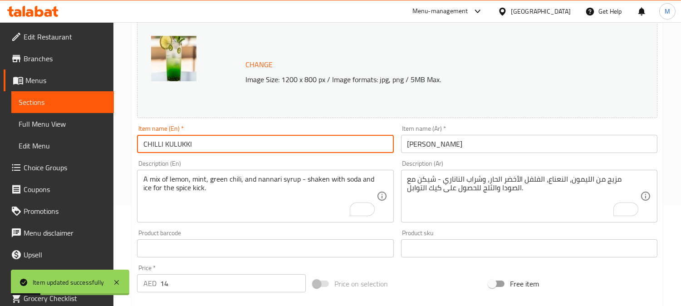
scroll to position [101, 0]
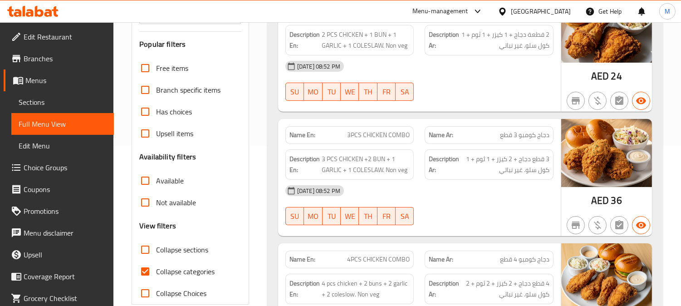
scroll to position [201, 0]
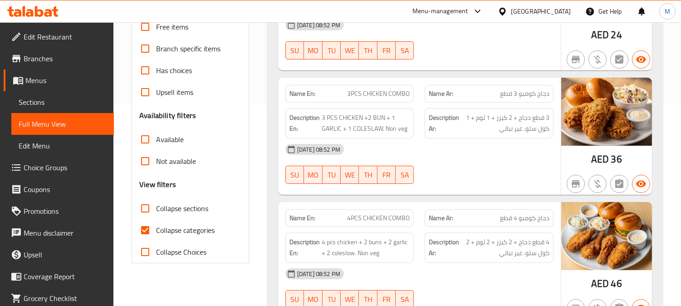
click at [147, 230] on input "Collapse categories" at bounding box center [145, 230] width 22 height 22
checkbox input "false"
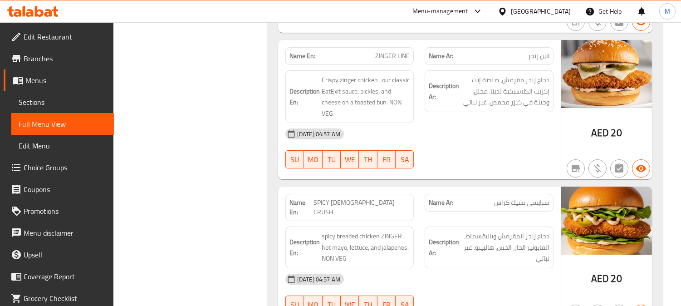
scroll to position [0, 0]
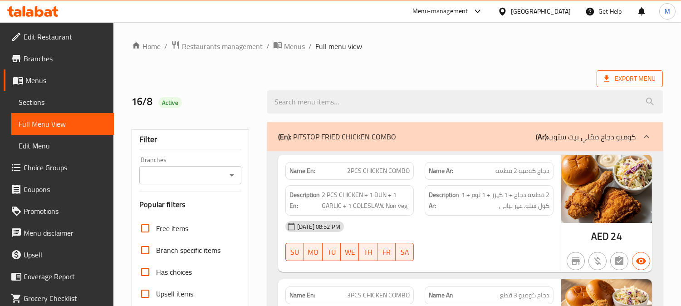
click at [617, 75] on span "Export Menu" at bounding box center [630, 78] width 52 height 11
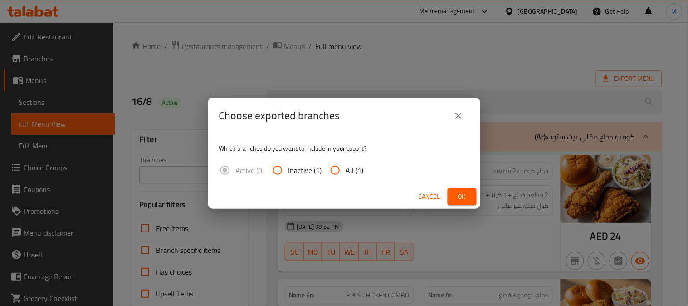
click at [337, 166] on input "All (1)" at bounding box center [335, 170] width 22 height 22
radio input "true"
click at [462, 200] on span "Ok" at bounding box center [462, 196] width 15 height 11
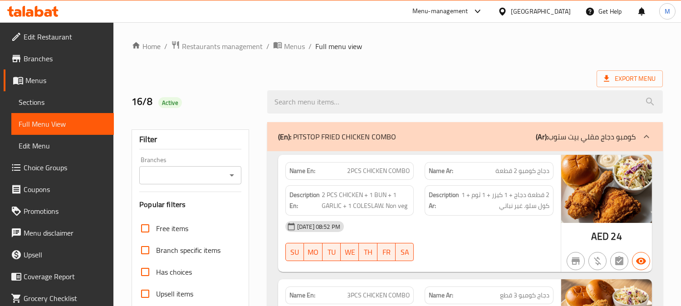
drag, startPoint x: 590, startPoint y: 33, endPoint x: 685, endPoint y: 86, distance: 109.0
click at [640, 87] on span "Export Menu" at bounding box center [629, 78] width 66 height 17
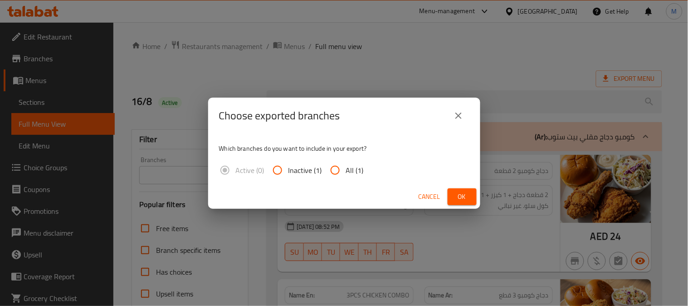
drag, startPoint x: 334, startPoint y: 169, endPoint x: 396, endPoint y: 182, distance: 63.9
click at [334, 169] on input "All (1)" at bounding box center [335, 170] width 22 height 22
radio input "true"
click at [471, 195] on button "Ok" at bounding box center [462, 196] width 29 height 17
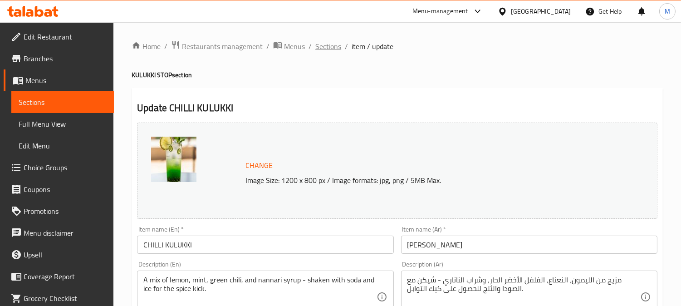
click at [326, 45] on span "Sections" at bounding box center [328, 46] width 26 height 11
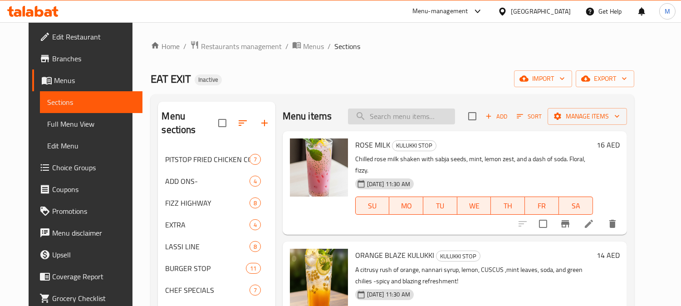
paste input "GRAPE GLIDE"
click at [397, 112] on input "search" at bounding box center [401, 116] width 107 height 16
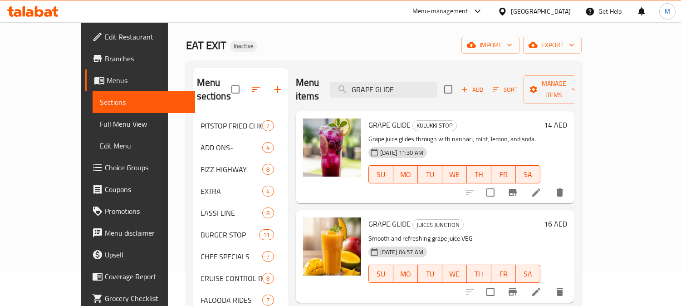
scroll to position [151, 0]
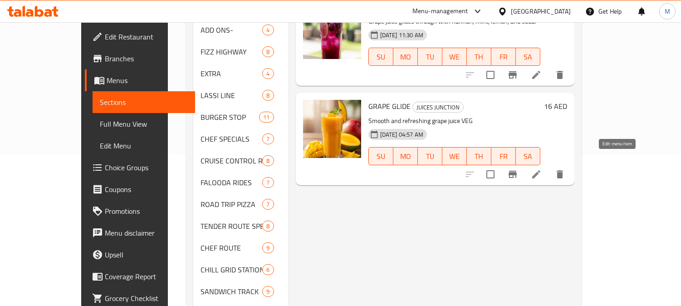
type input "GRAPE GLIDE"
click at [540, 170] on icon at bounding box center [536, 174] width 8 height 8
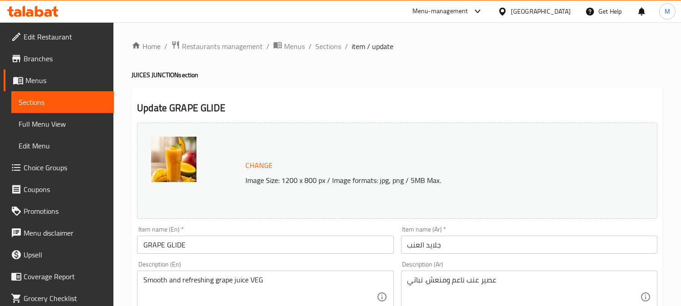
drag, startPoint x: 146, startPoint y: 76, endPoint x: 136, endPoint y: 72, distance: 10.4
click at [197, 233] on div "Item name (En)   * GRAPE GLIDE Item name (En) *" at bounding box center [265, 240] width 256 height 28
click at [198, 239] on input "GRAPE GLIDE" at bounding box center [265, 244] width 256 height 18
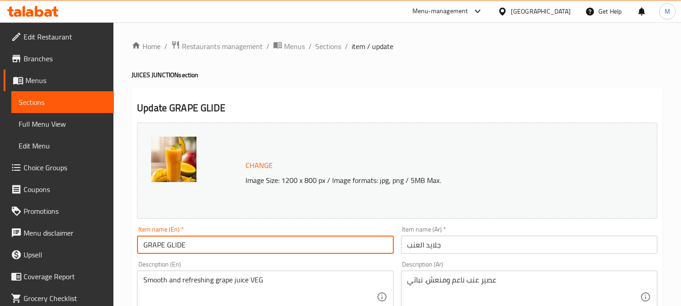
paste input "GRAPE GLIDE"
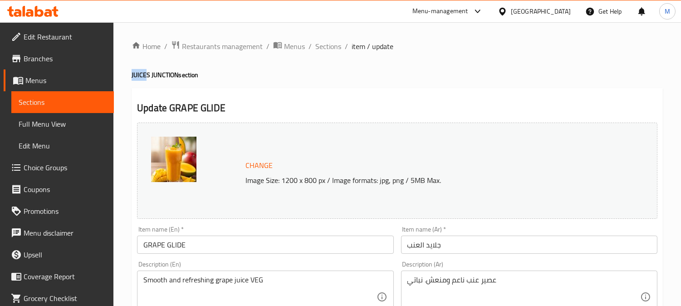
drag, startPoint x: 146, startPoint y: 70, endPoint x: 124, endPoint y: 68, distance: 21.9
copy h4 "JUICE"
click at [199, 242] on input "GRAPE GLIDE" at bounding box center [265, 244] width 256 height 18
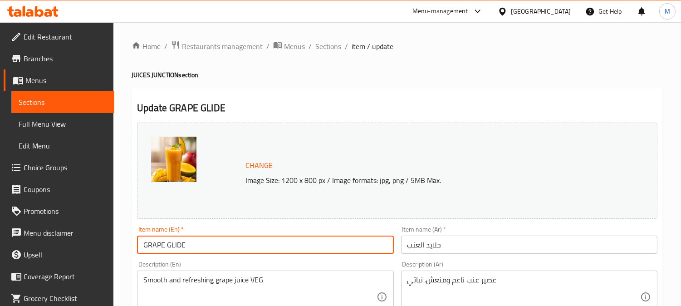
paste input "JUICE"
type input "GRAPE GLIDE JUICE"
click at [409, 242] on input "جلايد العنب" at bounding box center [529, 244] width 256 height 18
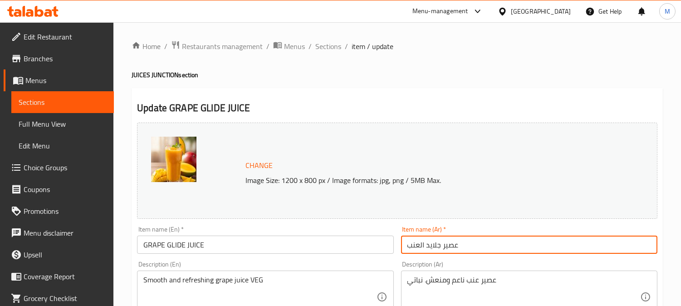
type input "عصير جلايد العنب"
